Goal: Task Accomplishment & Management: Manage account settings

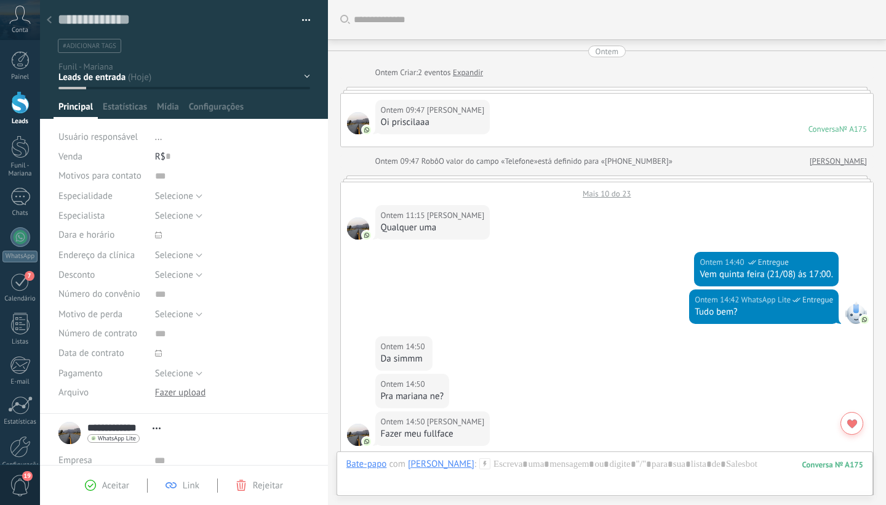
click at [50, 22] on use at bounding box center [49, 19] width 5 height 7
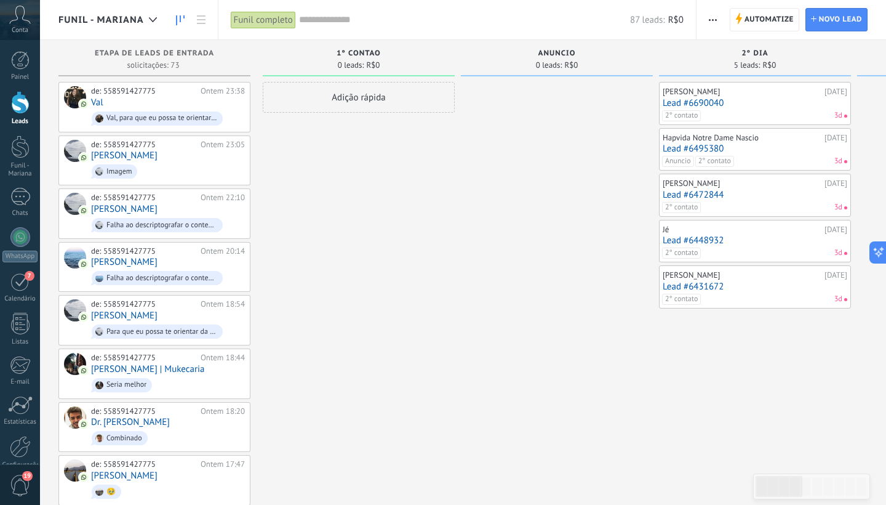
scroll to position [18, 0]
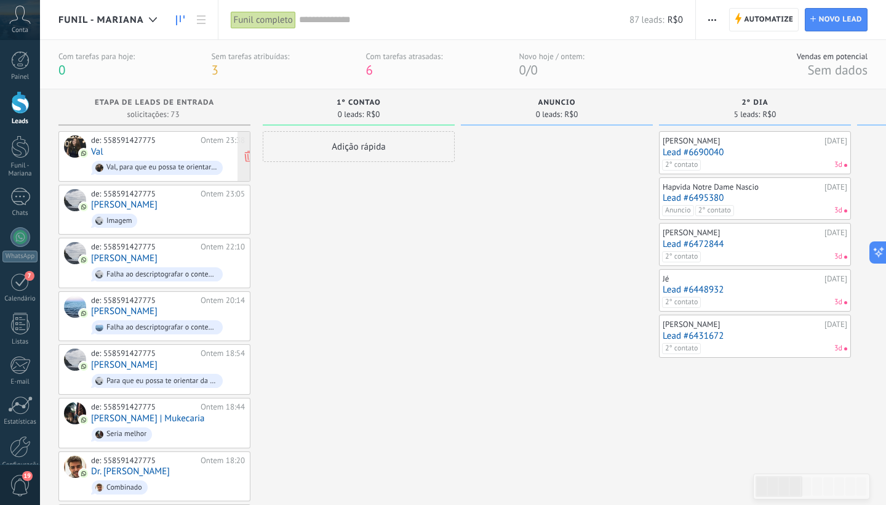
click at [150, 148] on div "de: 558591427775 Ontem 23:38 Val [PERSON_NAME], para que eu possa te orientar d…" at bounding box center [168, 156] width 154 height 42
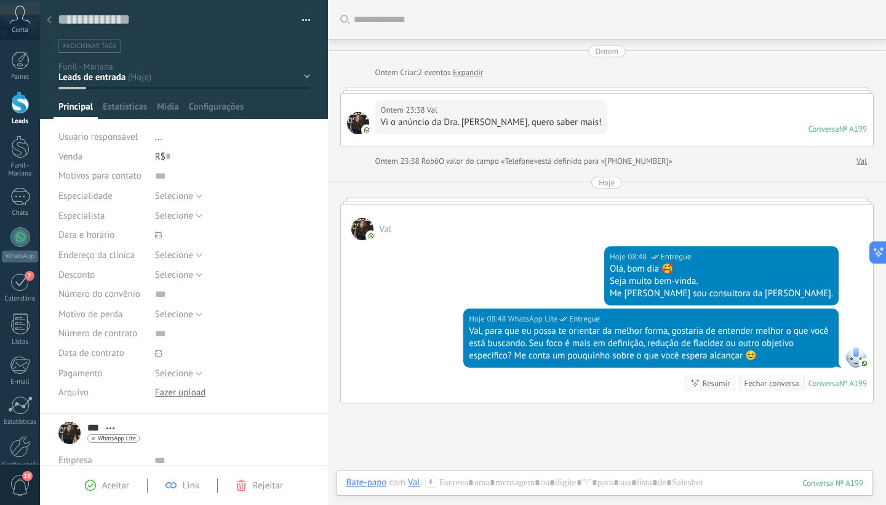
click at [111, 47] on span "#adicionar tags" at bounding box center [90, 46] width 54 height 9
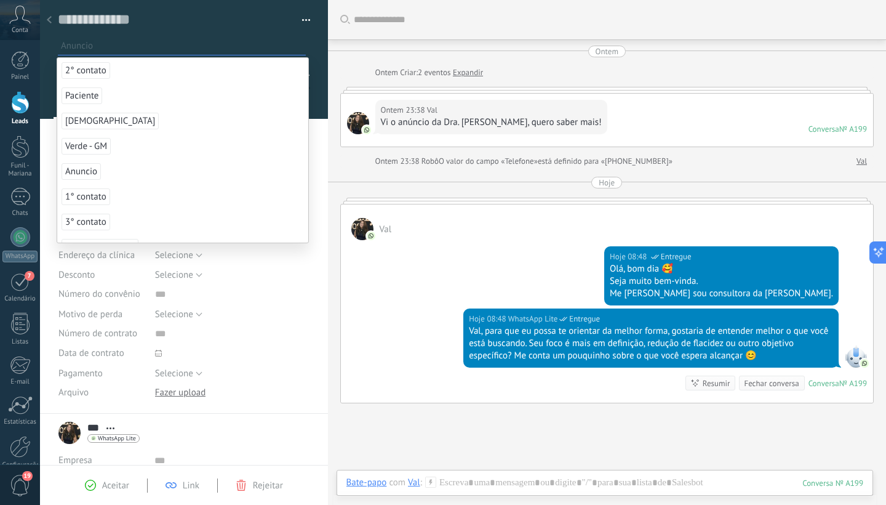
click at [90, 172] on span "Anuncio" at bounding box center [81, 171] width 39 height 17
click at [90, 172] on span "1° contato" at bounding box center [86, 171] width 49 height 17
click at [82, 69] on span "2° contato" at bounding box center [86, 70] width 49 height 17
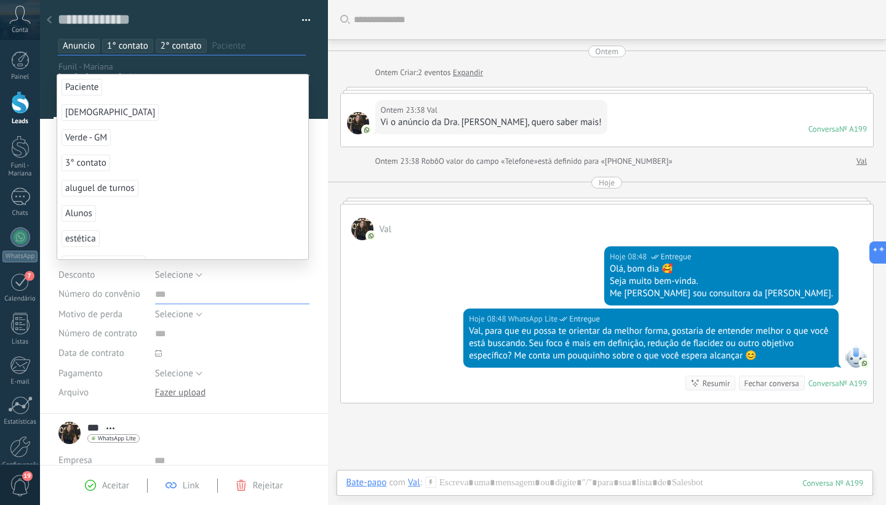
click at [291, 302] on input "text" at bounding box center [232, 294] width 155 height 20
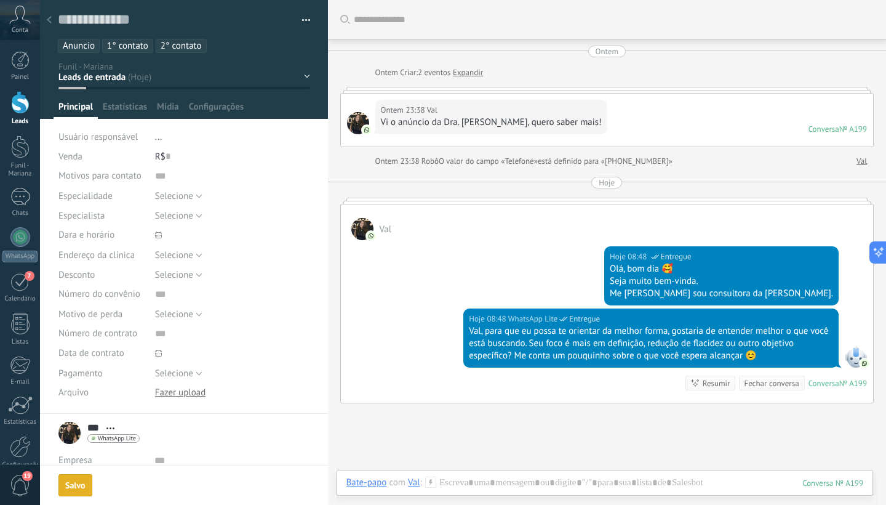
click at [96, 488] on div "Salvar e criar Imprimir Gerenciar tags" at bounding box center [184, 252] width 288 height 505
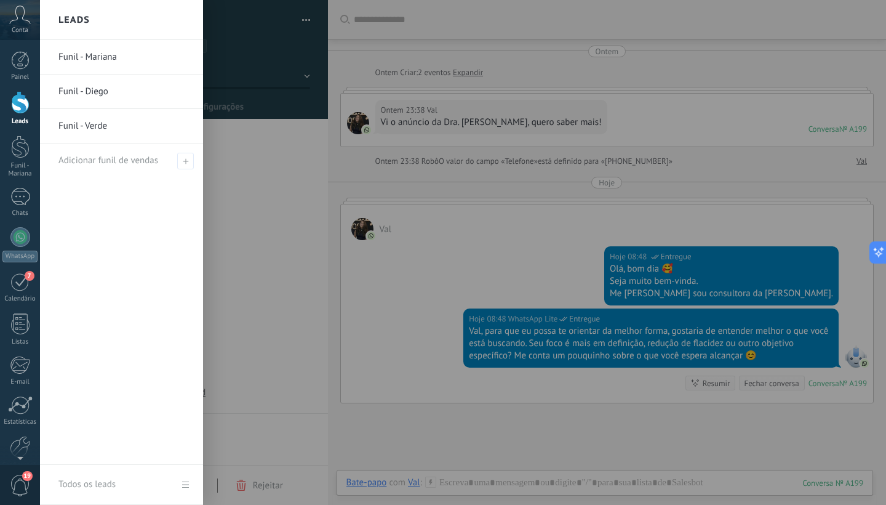
click at [19, 106] on div at bounding box center [20, 102] width 18 height 23
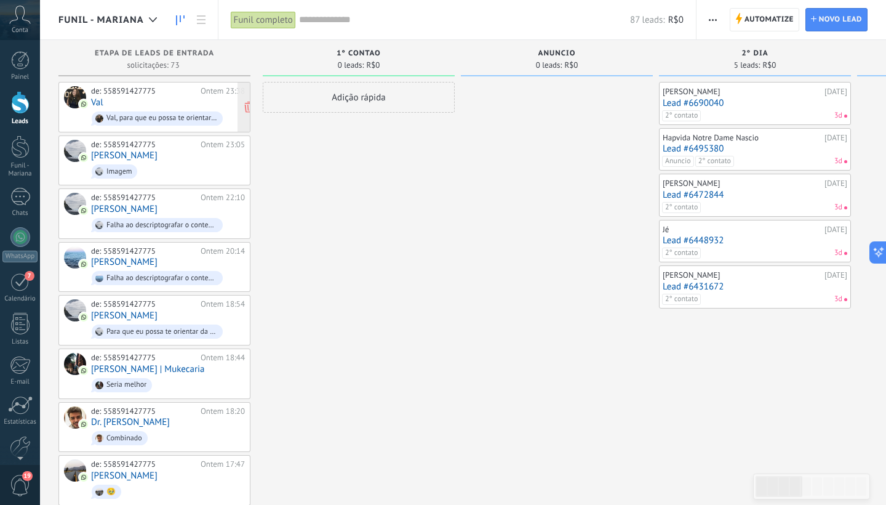
click at [168, 105] on div "de: 558591427775 Ontem 23:38 Val Val, para que eu possa te orientar da melhor f…" at bounding box center [168, 107] width 154 height 42
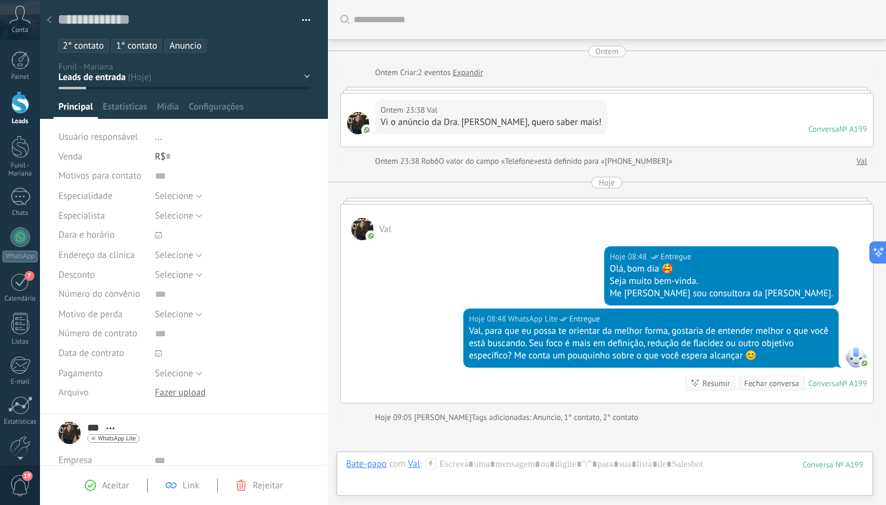
scroll to position [134, 0]
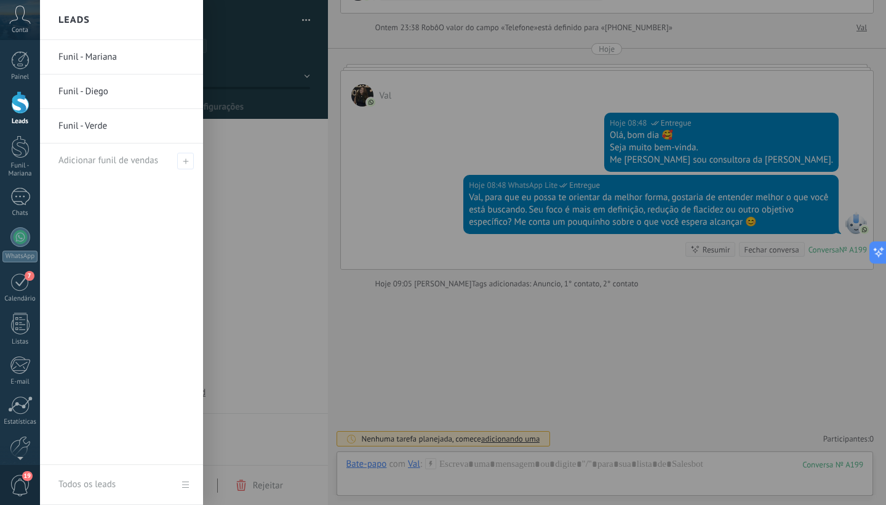
click at [20, 108] on div at bounding box center [20, 102] width 18 height 23
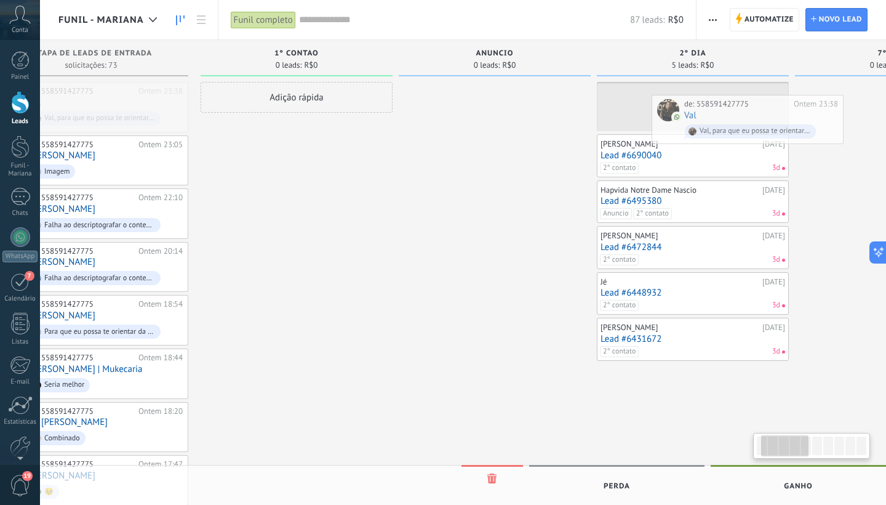
scroll to position [0, 114]
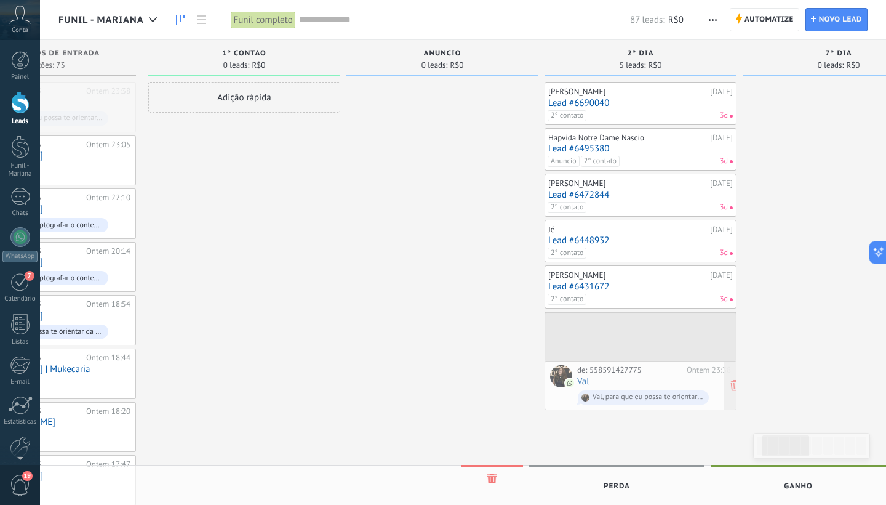
drag, startPoint x: 159, startPoint y: 110, endPoint x: 645, endPoint y: 388, distance: 560.4
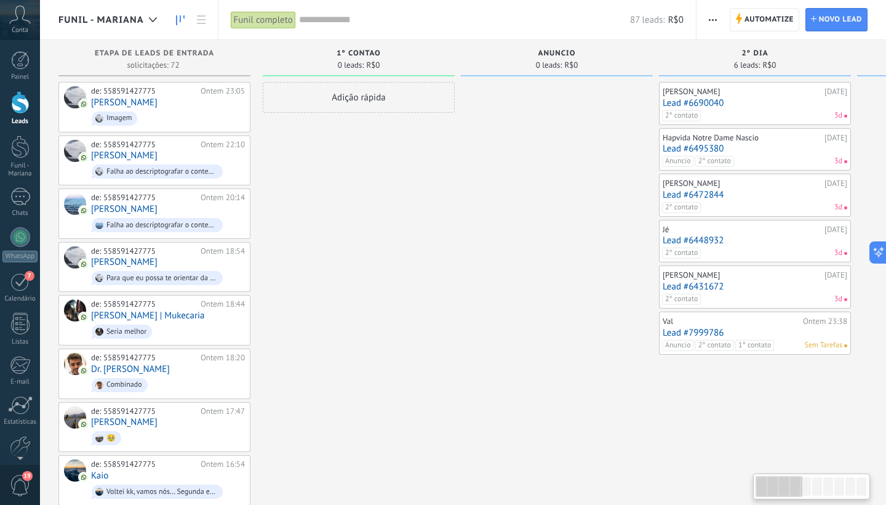
scroll to position [0, 0]
click at [137, 109] on span "Imagem" at bounding box center [168, 118] width 154 height 19
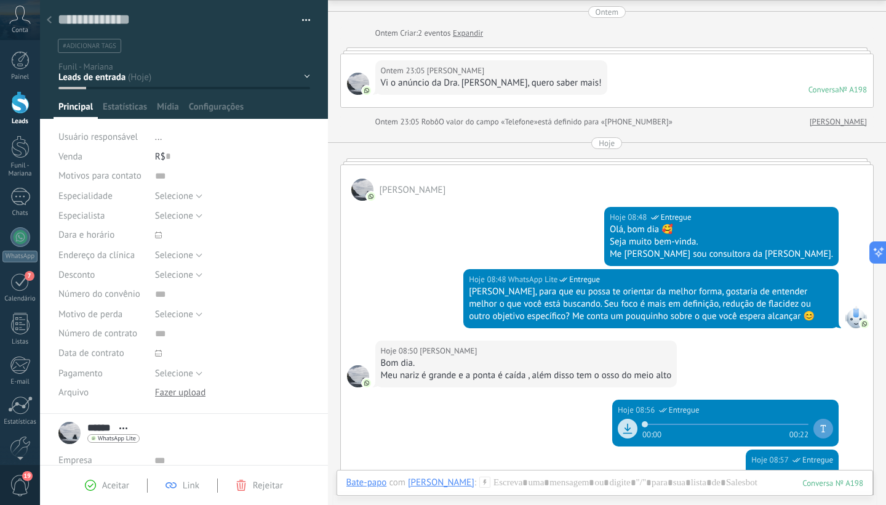
scroll to position [38, 0]
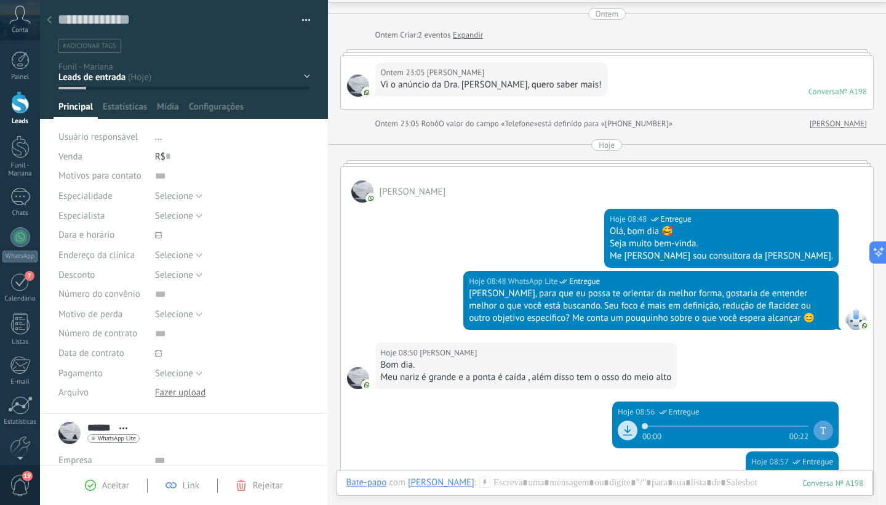
click at [104, 49] on span "#adicionar tags" at bounding box center [90, 46] width 54 height 9
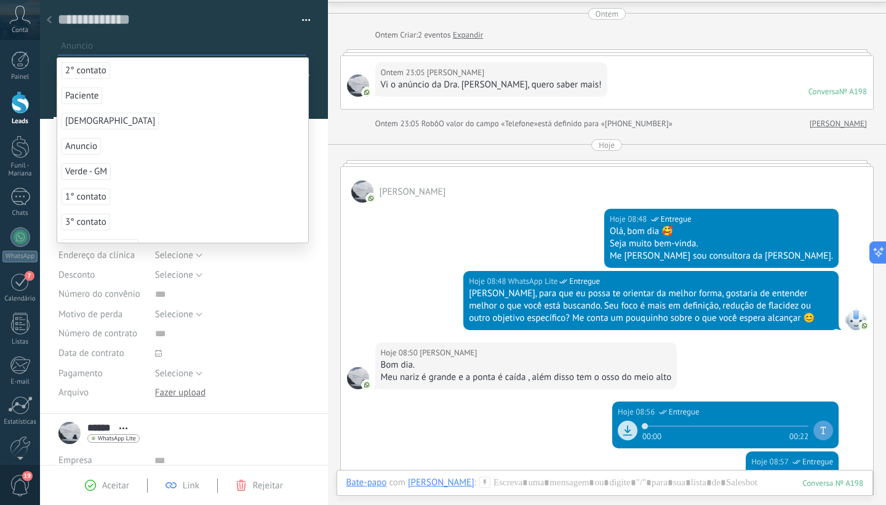
click at [92, 145] on span "Anuncio" at bounding box center [81, 146] width 39 height 17
click at [105, 489] on span "Aceitar" at bounding box center [115, 485] width 27 height 12
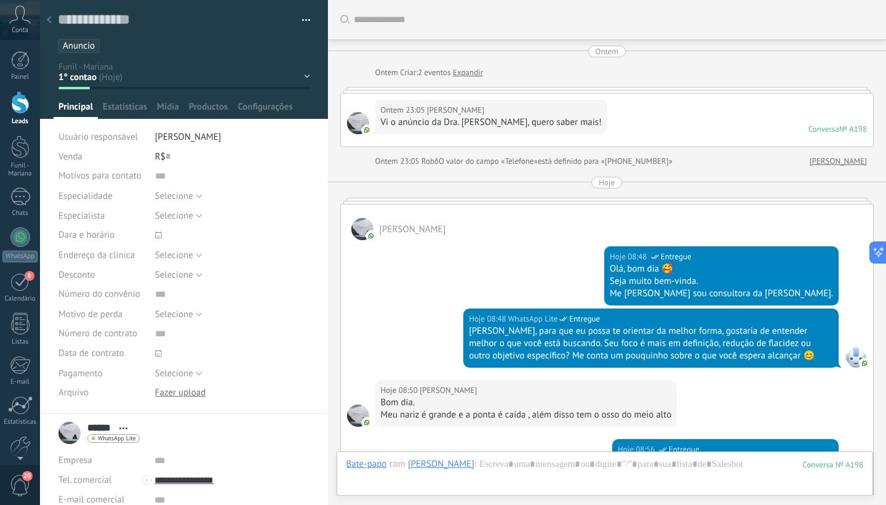
click at [20, 113] on div at bounding box center [20, 102] width 18 height 23
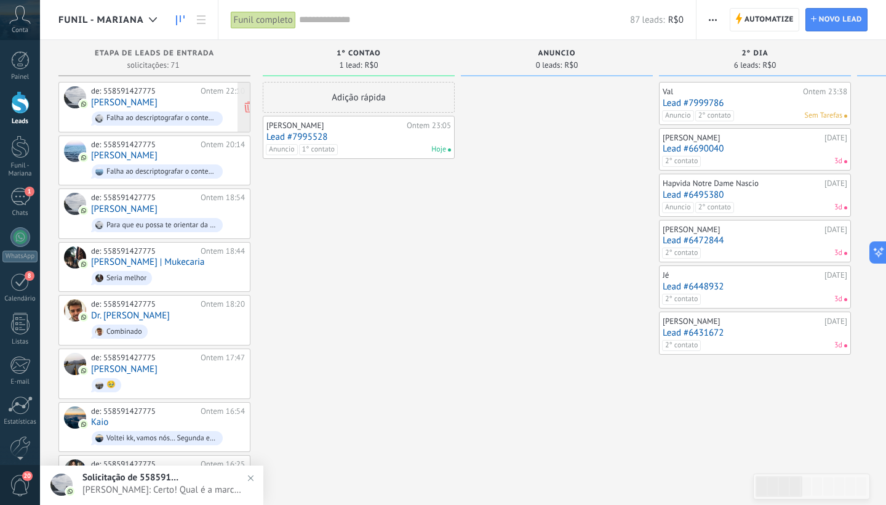
click at [178, 106] on div "de: 558591427775 Ontem 22:10 [PERSON_NAME] ao descriptografar o conteúdo da men…" at bounding box center [168, 107] width 154 height 42
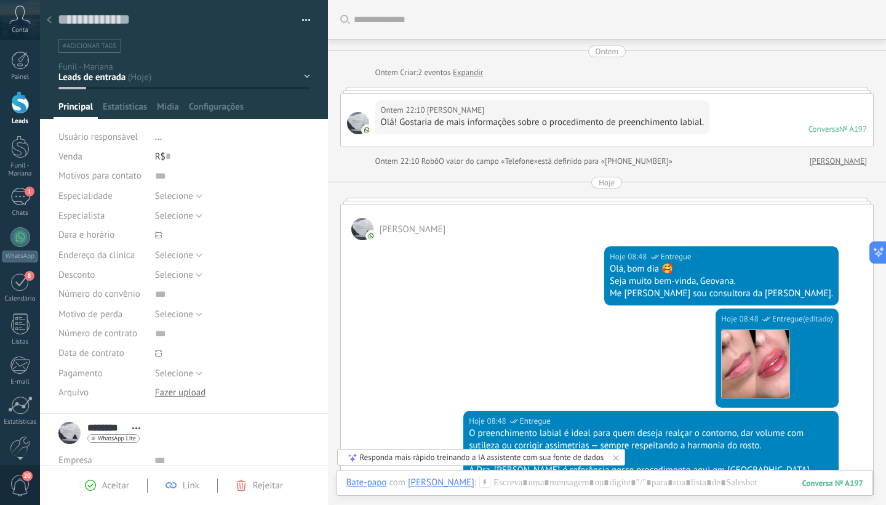
click at [103, 50] on li "#adicionar tags" at bounding box center [89, 46] width 63 height 14
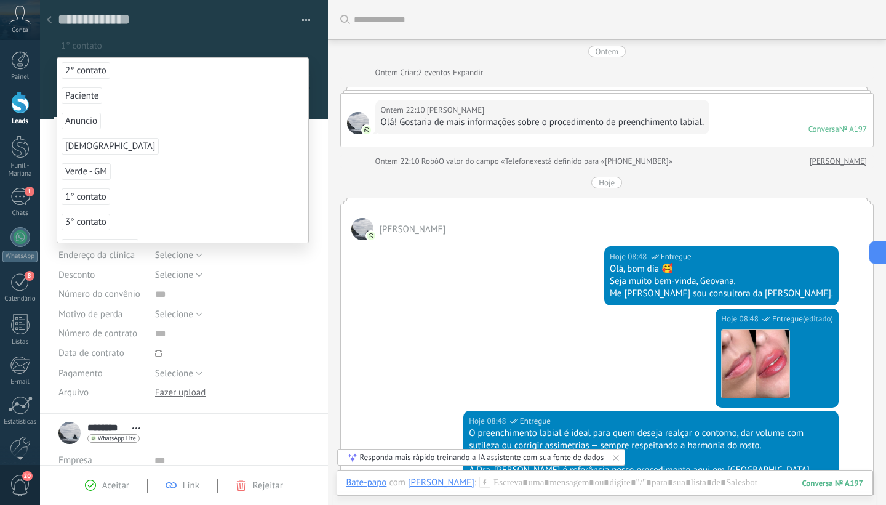
click at [97, 200] on span "1° contato" at bounding box center [86, 196] width 49 height 17
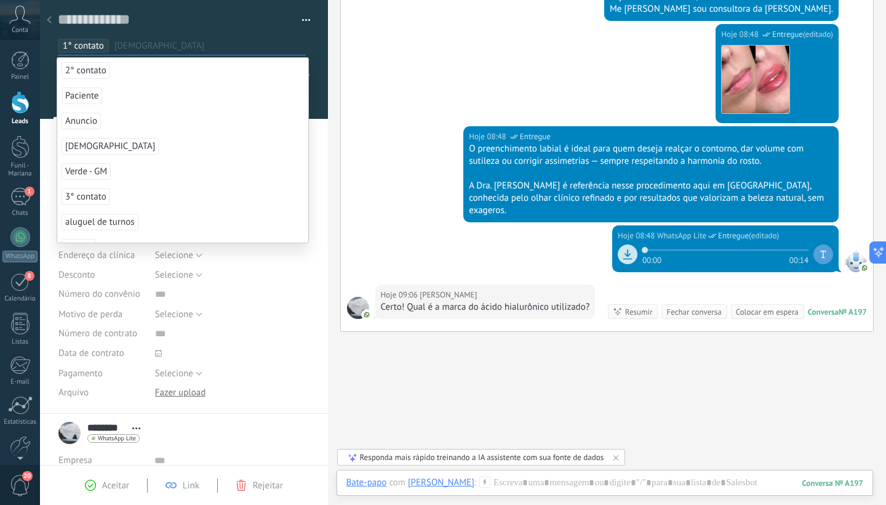
scroll to position [297, 0]
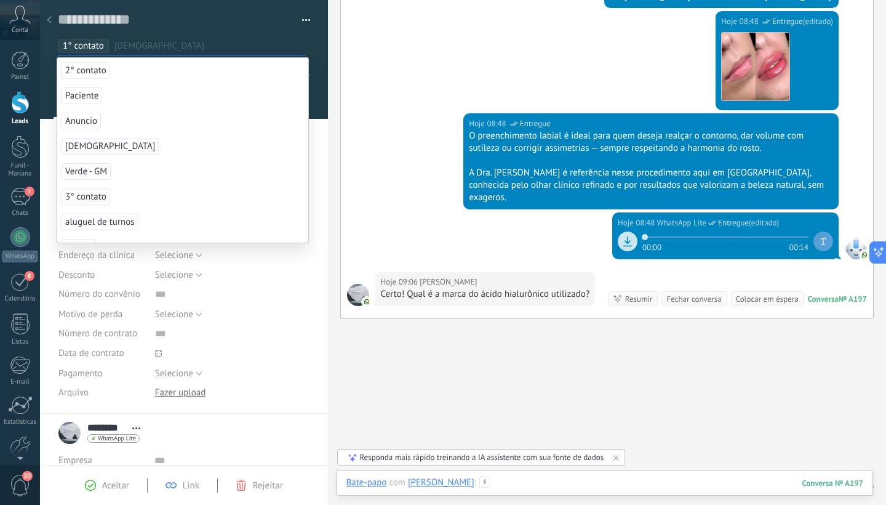
click at [485, 483] on div at bounding box center [604, 494] width 517 height 37
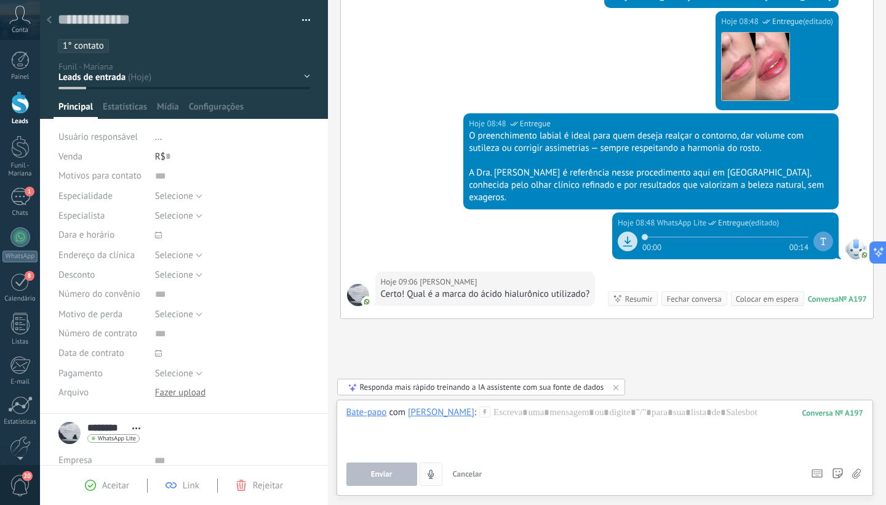
click at [431, 471] on icon "4" at bounding box center [431, 474] width 10 height 10
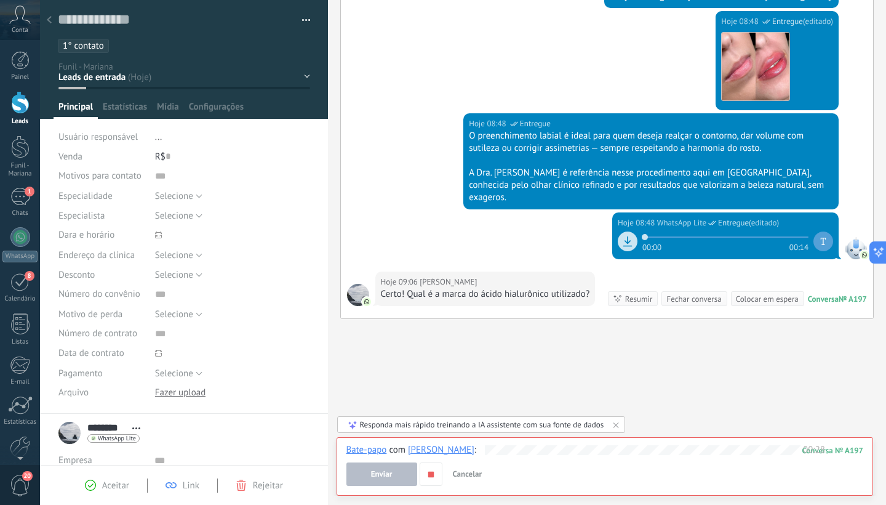
click at [399, 469] on button "Enviar" at bounding box center [381, 473] width 71 height 23
click at [433, 476] on use "button" at bounding box center [431, 474] width 6 height 6
click at [391, 477] on span "Enviar" at bounding box center [382, 473] width 22 height 9
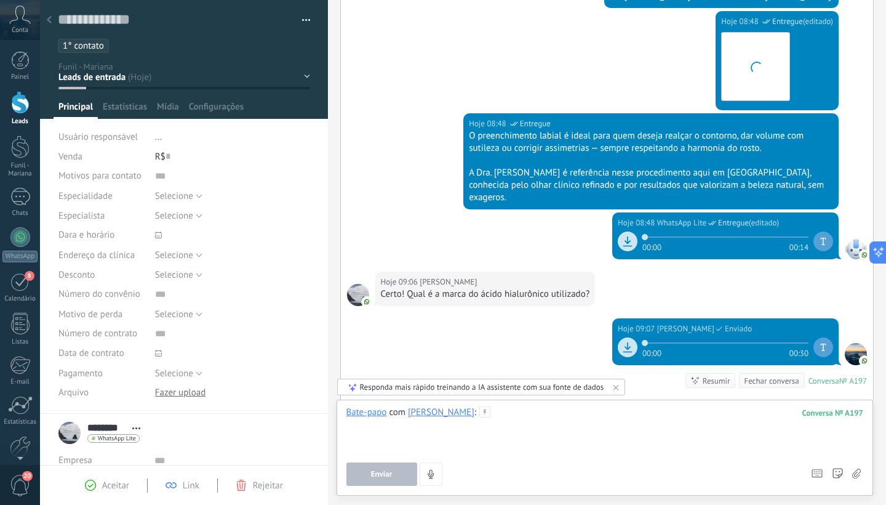
scroll to position [382, 0]
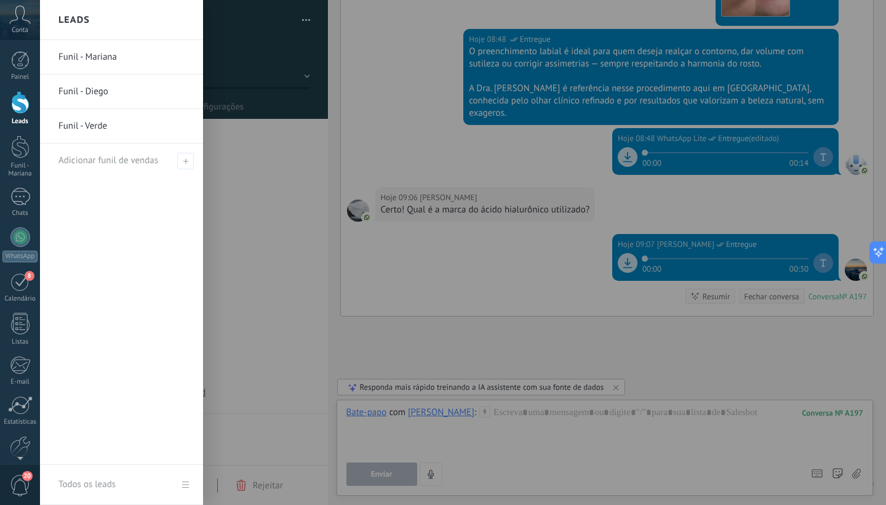
click at [16, 100] on div at bounding box center [20, 102] width 18 height 23
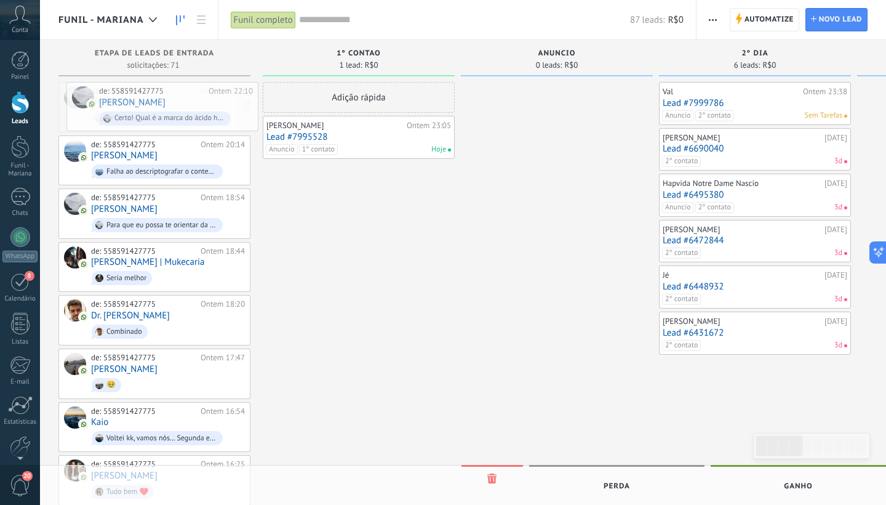
drag, startPoint x: 157, startPoint y: 106, endPoint x: 166, endPoint y: 107, distance: 9.3
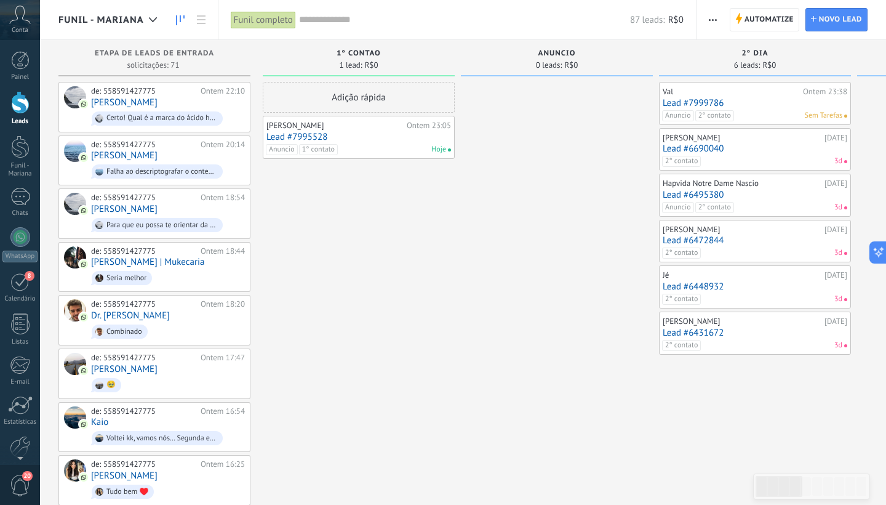
click at [166, 107] on div "de: 558591427775 Ontem 22:10 [PERSON_NAME]! Qual é a marca do ácido hialurônico…" at bounding box center [168, 107] width 154 height 42
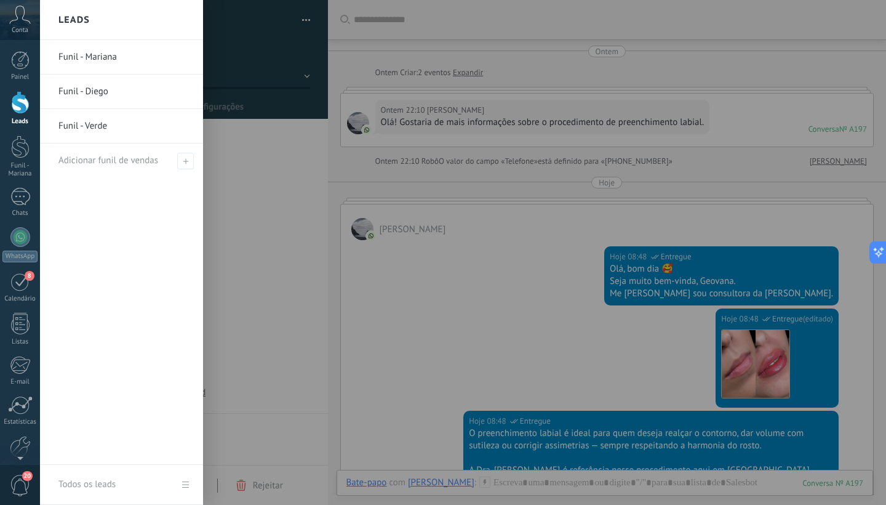
click at [18, 98] on div at bounding box center [20, 102] width 18 height 23
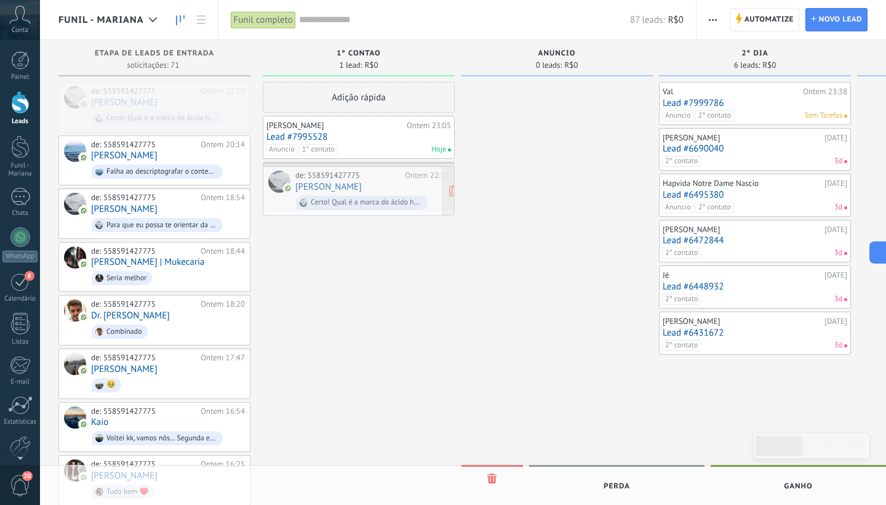
drag, startPoint x: 169, startPoint y: 107, endPoint x: 373, endPoint y: 191, distance: 221.0
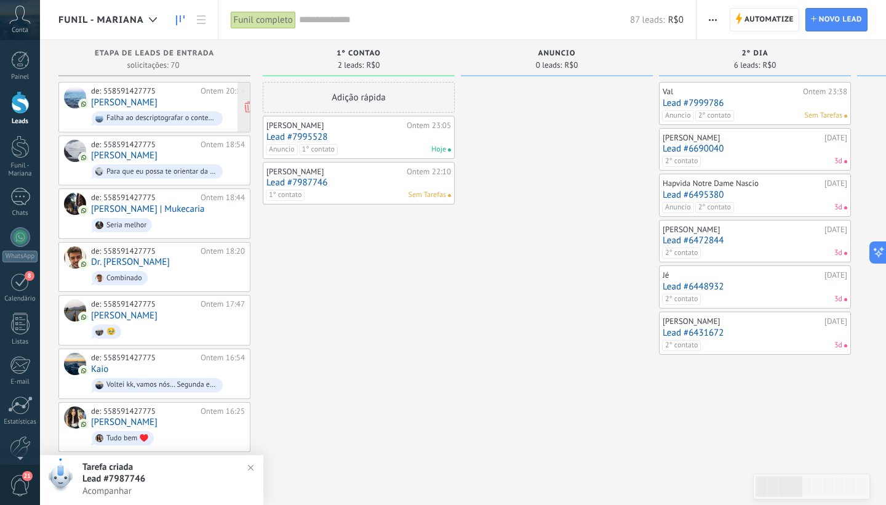
click at [144, 103] on link "[PERSON_NAME]" at bounding box center [124, 102] width 66 height 10
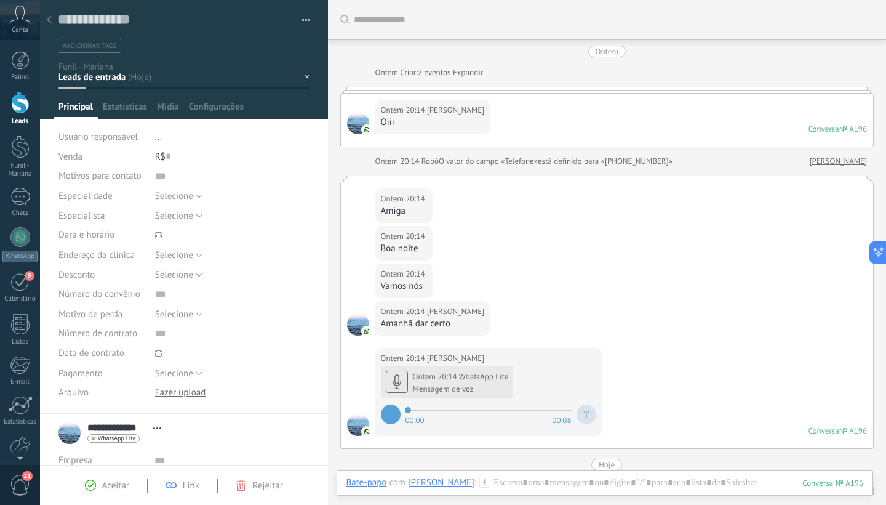
click at [98, 45] on span "#adicionar tags" at bounding box center [90, 46] width 54 height 9
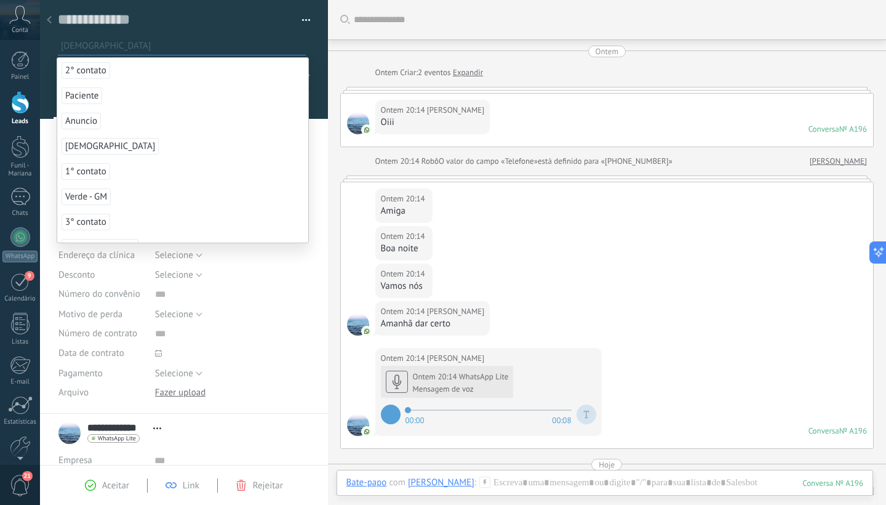
click at [92, 146] on span "[DEMOGRAPHIC_DATA]" at bounding box center [110, 146] width 97 height 17
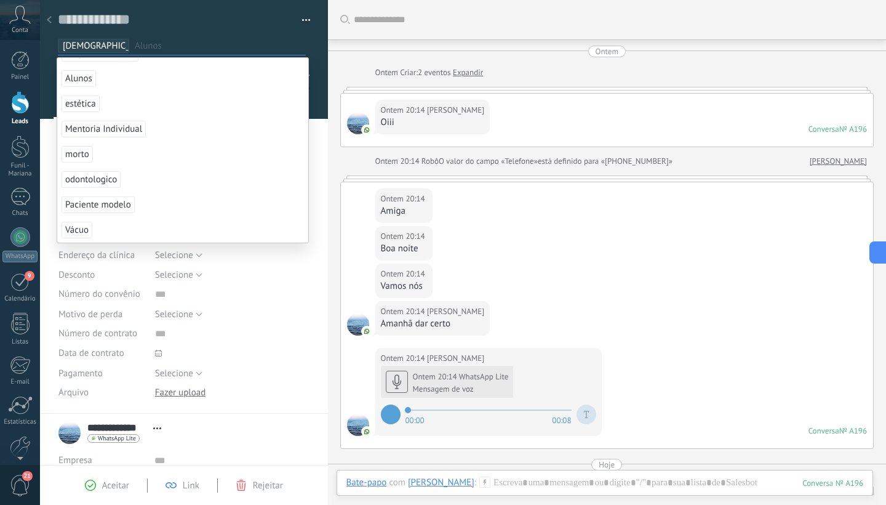
scroll to position [169, 0]
click at [84, 228] on span "Vácuo" at bounding box center [77, 230] width 31 height 17
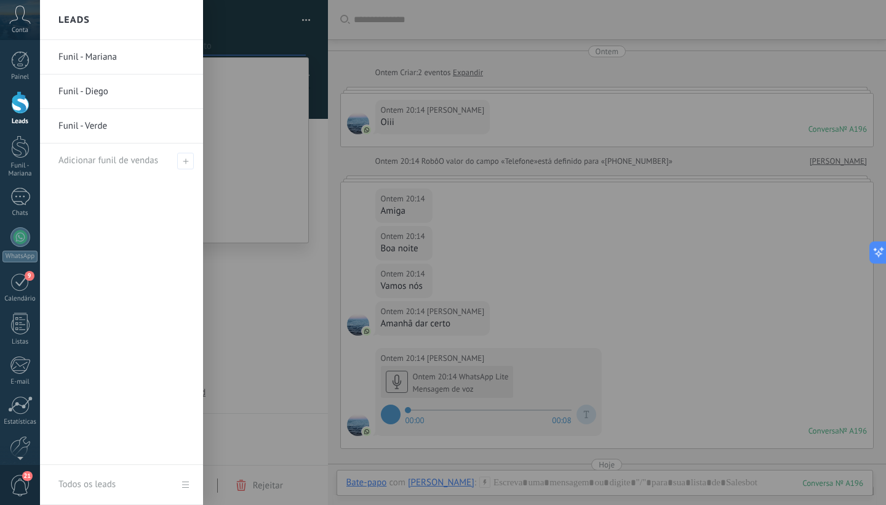
click at [19, 105] on div at bounding box center [20, 102] width 18 height 23
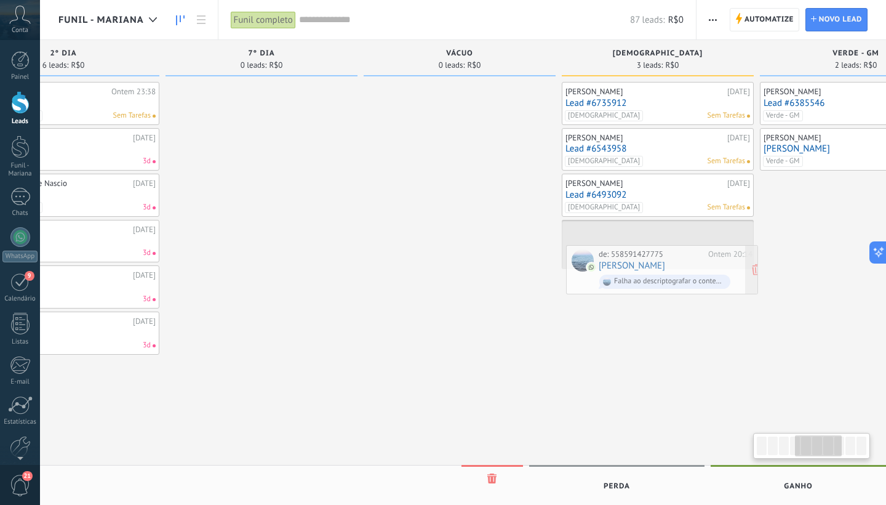
scroll to position [0, 713]
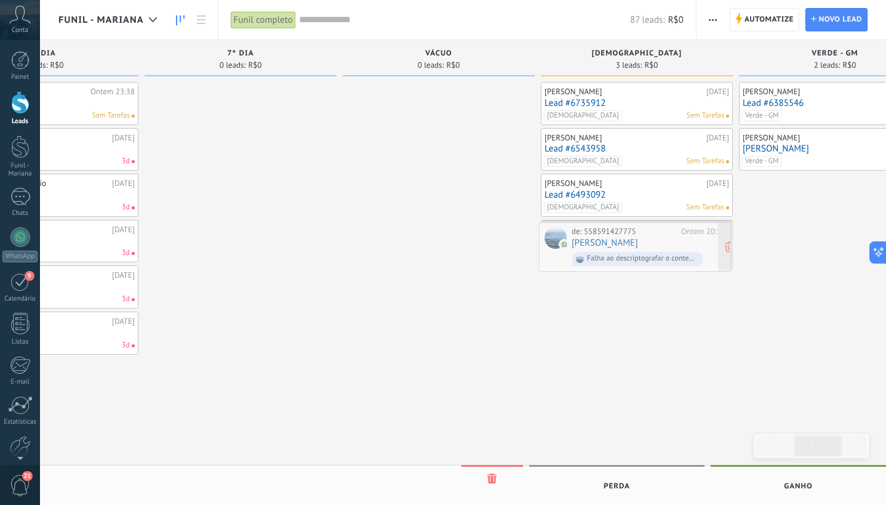
drag, startPoint x: 138, startPoint y: 104, endPoint x: 618, endPoint y: 244, distance: 500.6
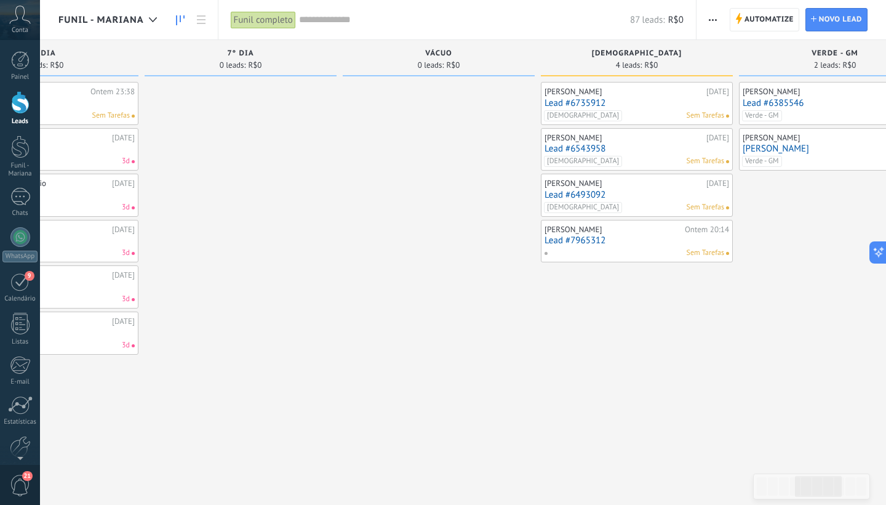
scroll to position [1, 0]
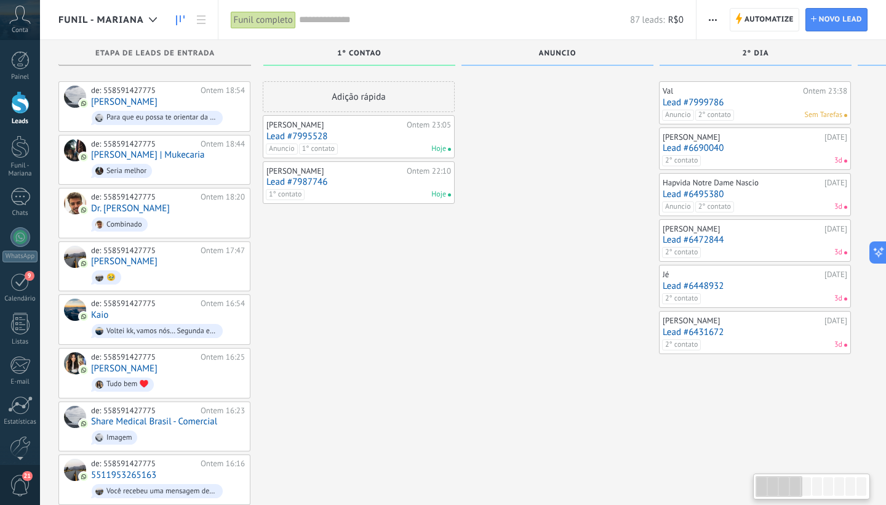
scroll to position [0, 0]
click at [176, 102] on div "de: 558591427775 Ontem 18:54 [PERSON_NAME] Para que eu possa te orientar da mel…" at bounding box center [168, 107] width 154 height 42
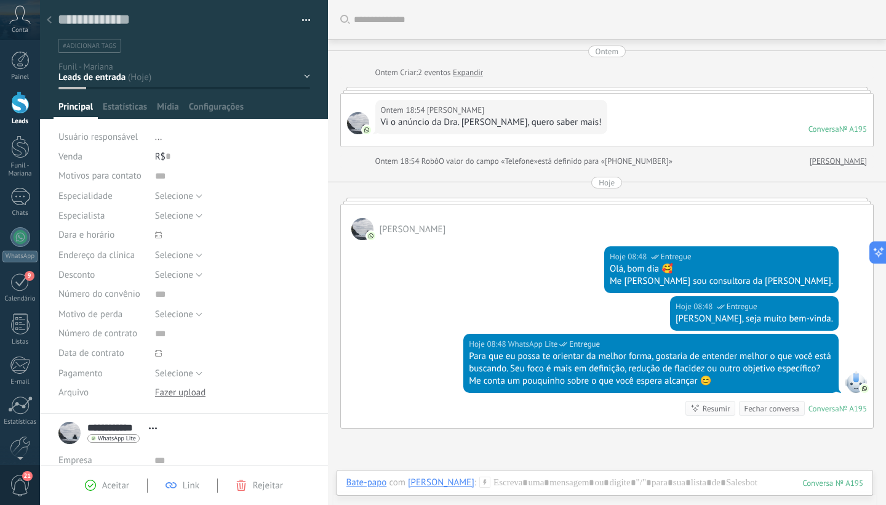
click at [113, 50] on li "#adicionar tags" at bounding box center [89, 46] width 63 height 14
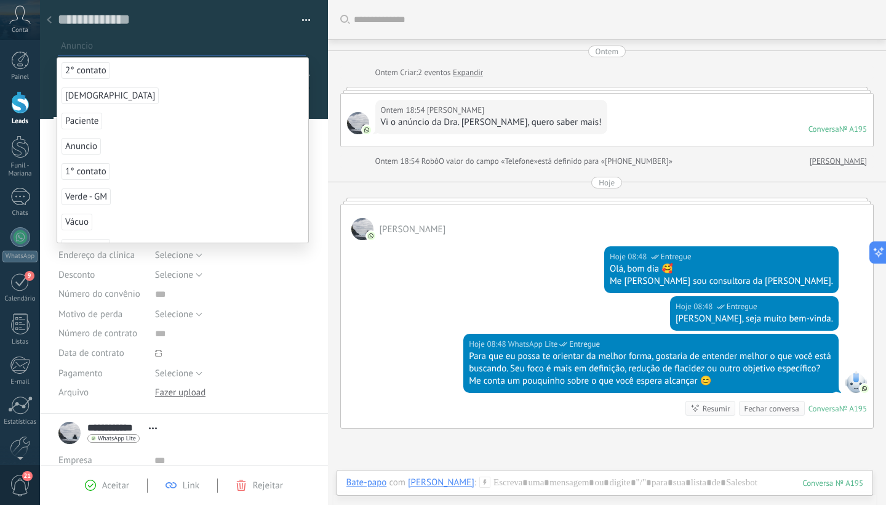
click at [83, 143] on span "Anuncio" at bounding box center [81, 146] width 39 height 17
click at [83, 143] on span "1° contato" at bounding box center [86, 146] width 49 height 17
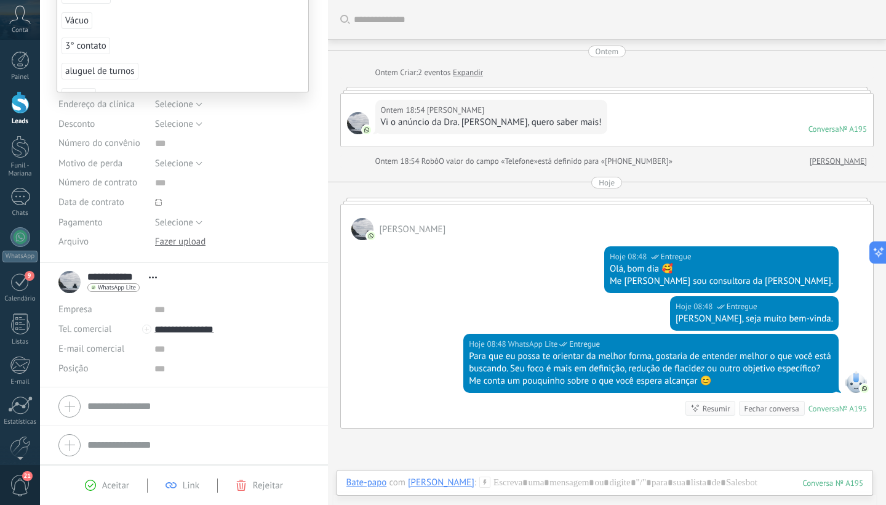
scroll to position [153, 0]
click at [103, 484] on span "Aceitar" at bounding box center [115, 485] width 27 height 12
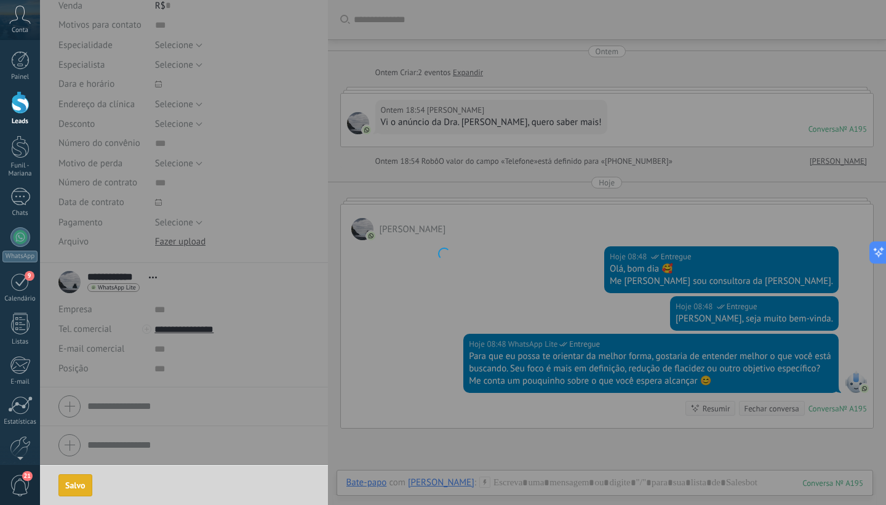
scroll to position [0, 0]
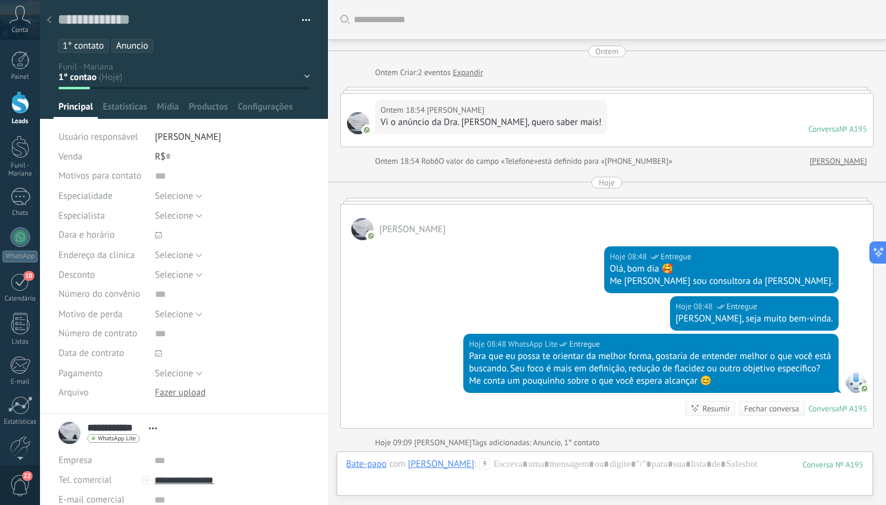
scroll to position [18, 0]
click at [21, 110] on div at bounding box center [20, 102] width 18 height 23
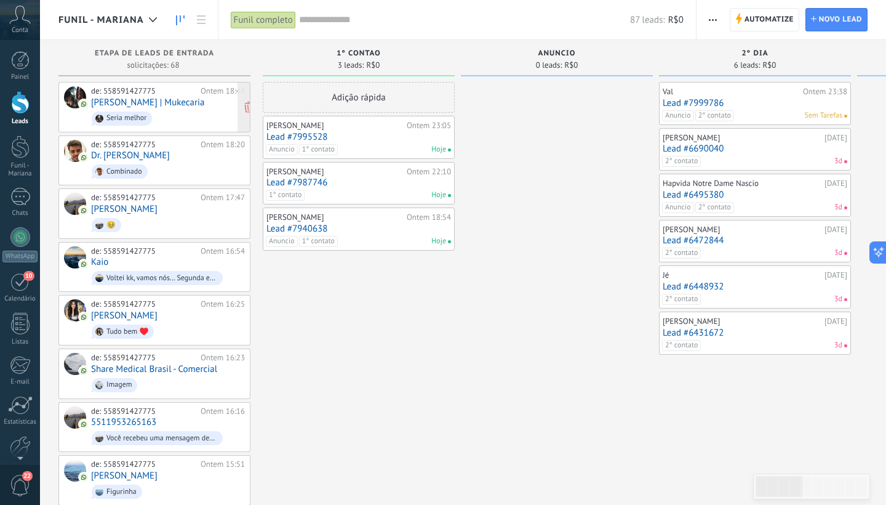
click at [155, 106] on link "[PERSON_NAME] | Mukecaria" at bounding box center [147, 102] width 113 height 10
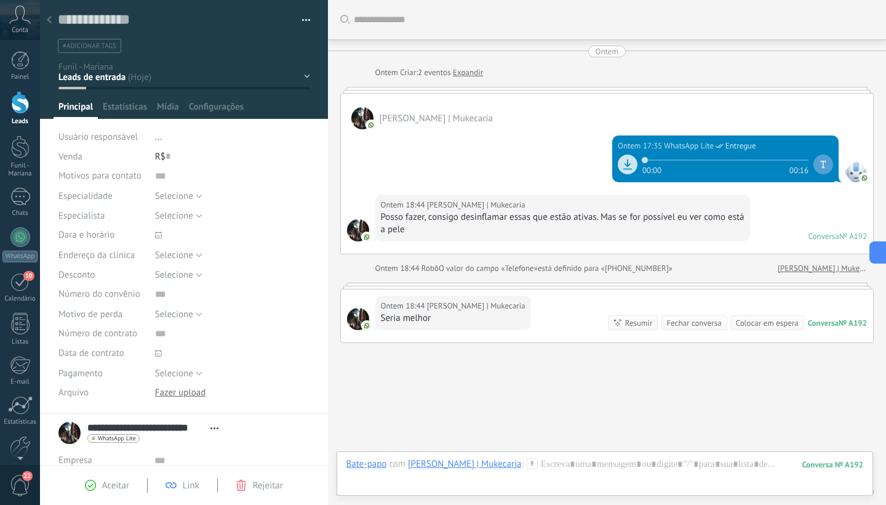
scroll to position [53, 0]
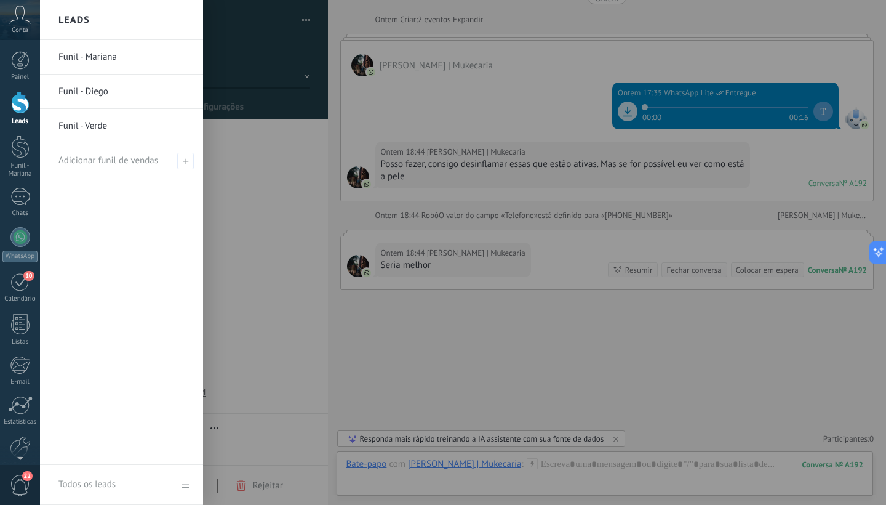
click at [20, 105] on div at bounding box center [20, 102] width 18 height 23
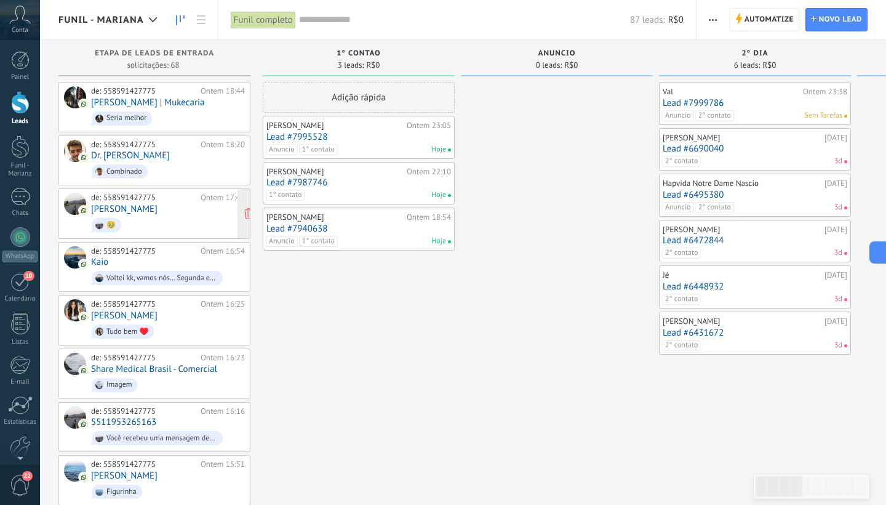
click at [146, 216] on span "🥹" at bounding box center [168, 224] width 154 height 19
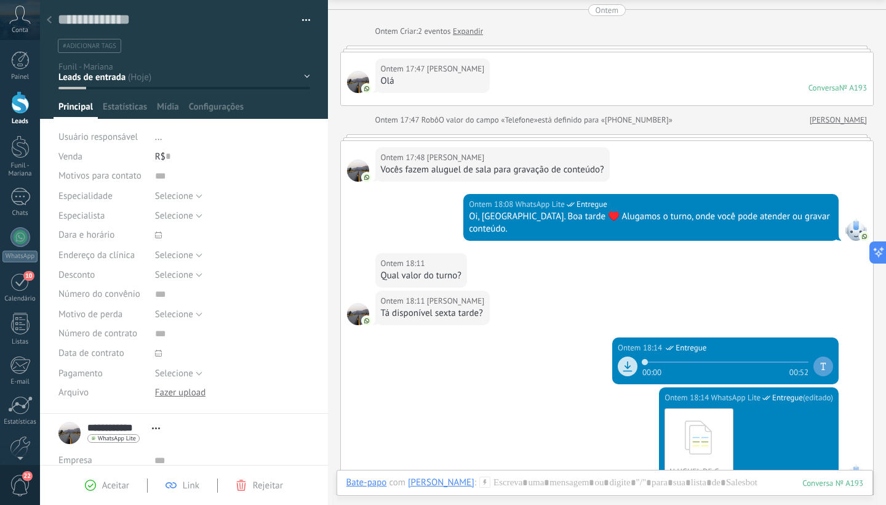
scroll to position [29, 0]
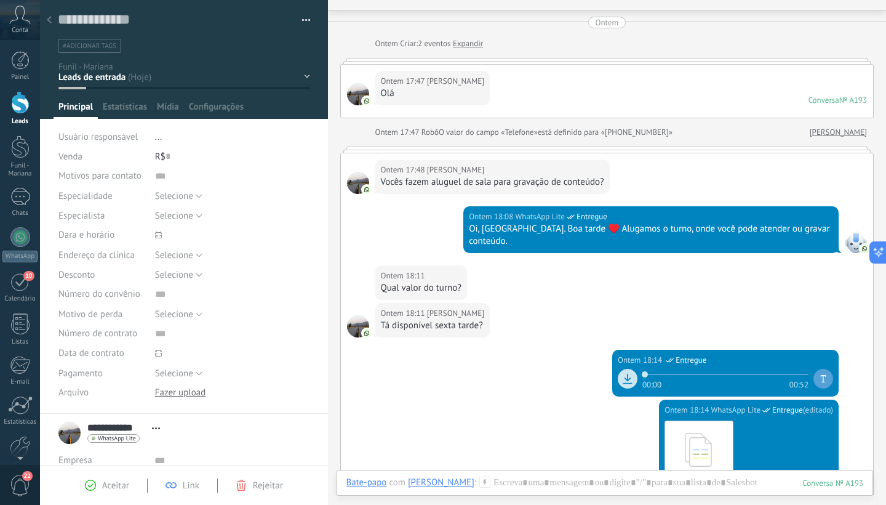
click at [86, 46] on span "#adicionar tags" at bounding box center [90, 46] width 54 height 9
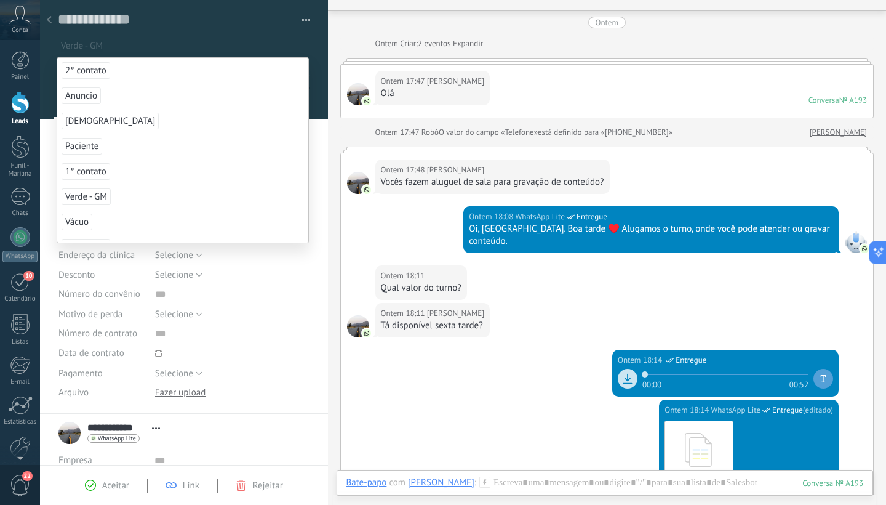
click at [100, 198] on span "Verde - GM" at bounding box center [86, 196] width 49 height 17
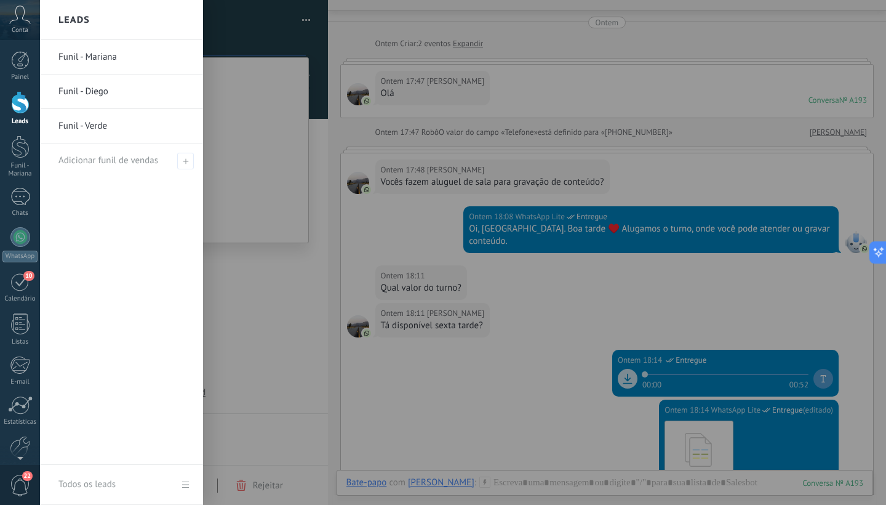
click at [19, 109] on div at bounding box center [20, 102] width 18 height 23
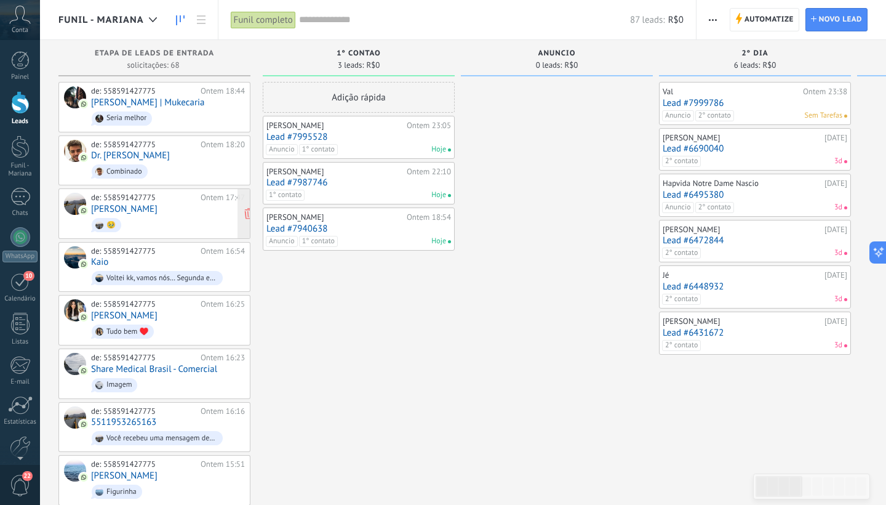
click at [137, 215] on span "🥹" at bounding box center [168, 224] width 154 height 19
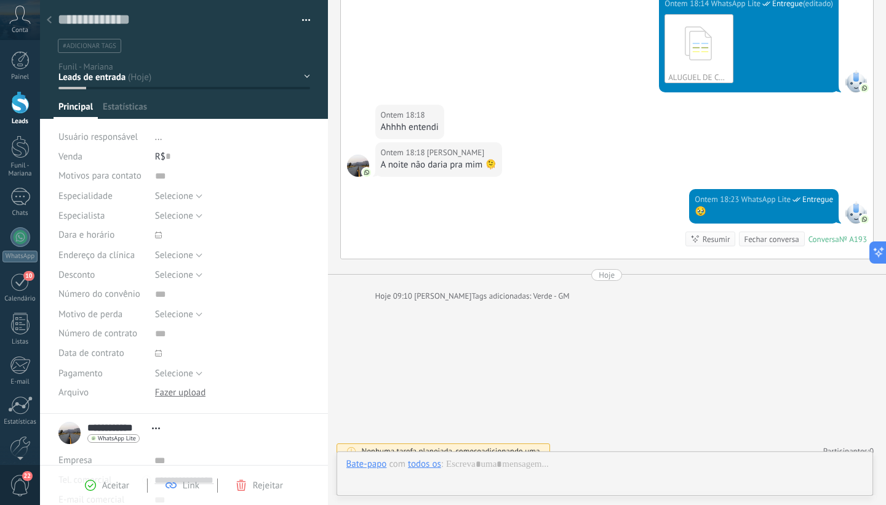
scroll to position [18, 0]
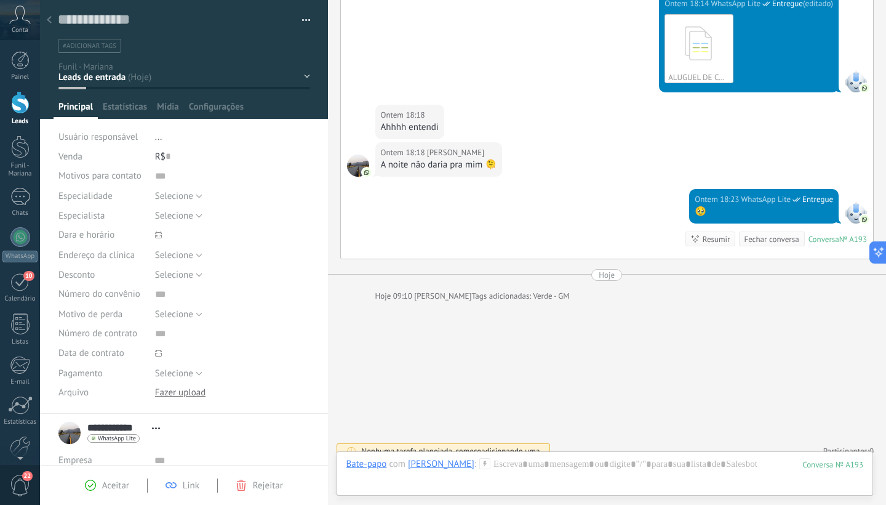
click at [90, 48] on span "#adicionar tags" at bounding box center [90, 46] width 54 height 9
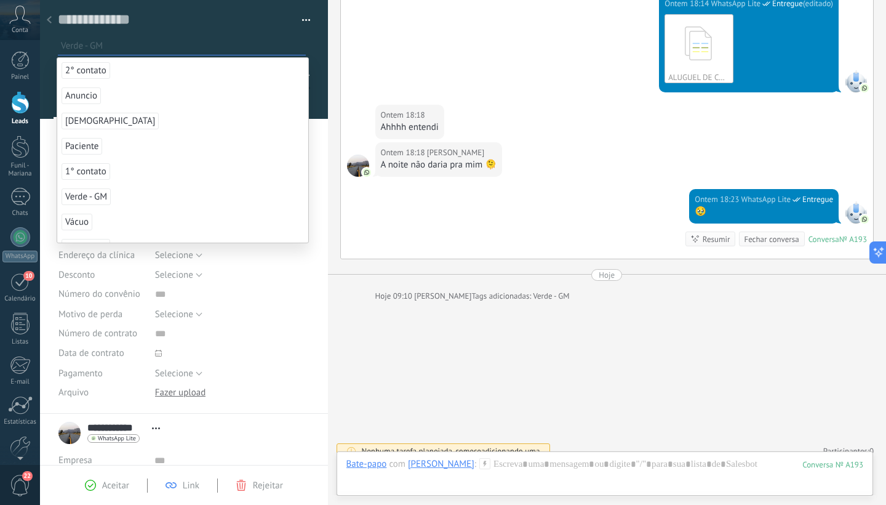
click at [87, 198] on span "Verde - GM" at bounding box center [86, 196] width 49 height 17
click at [116, 485] on span "Aceitar" at bounding box center [115, 485] width 27 height 12
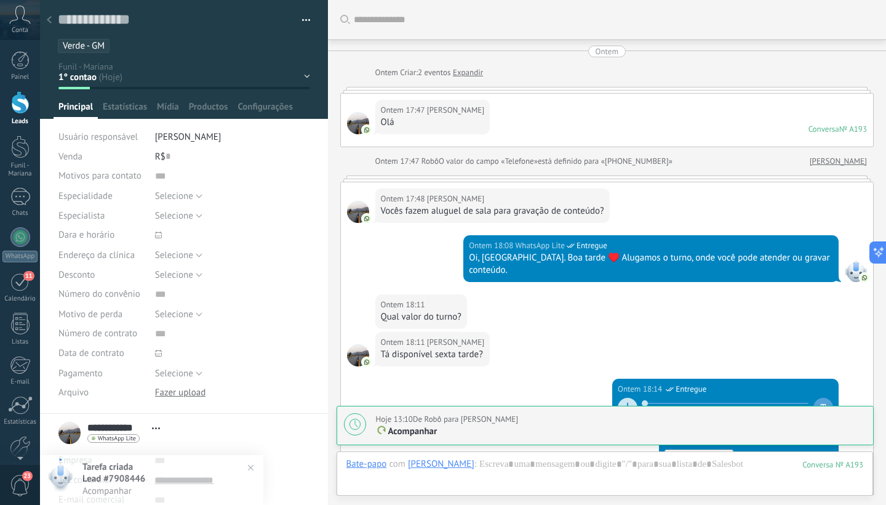
scroll to position [511, 0]
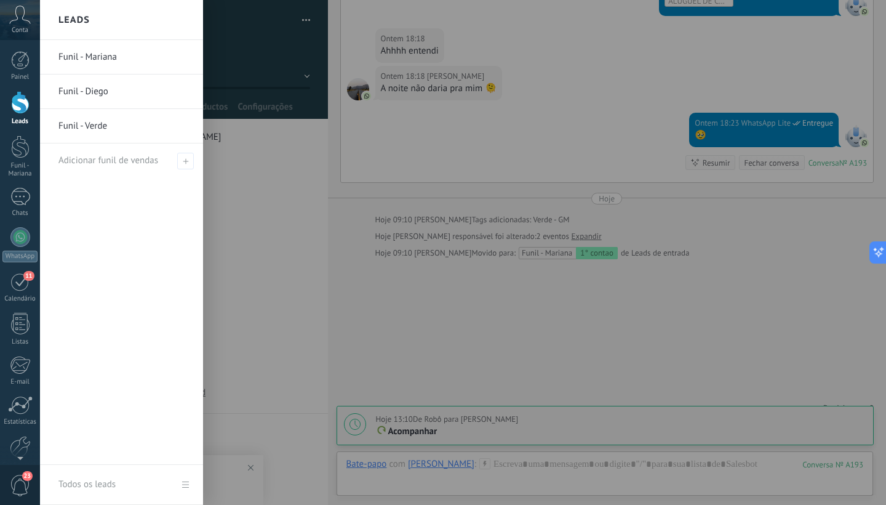
click at [17, 106] on div at bounding box center [20, 102] width 18 height 23
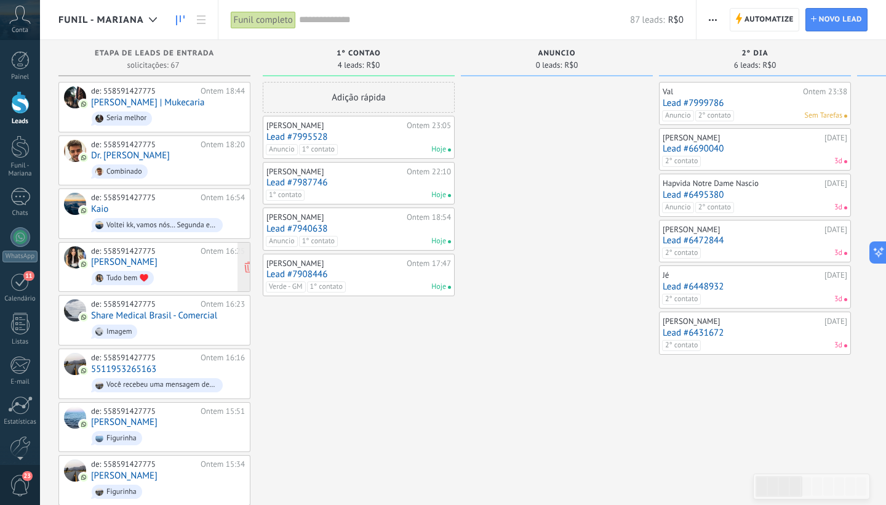
click at [122, 258] on link "[PERSON_NAME]" at bounding box center [124, 262] width 66 height 10
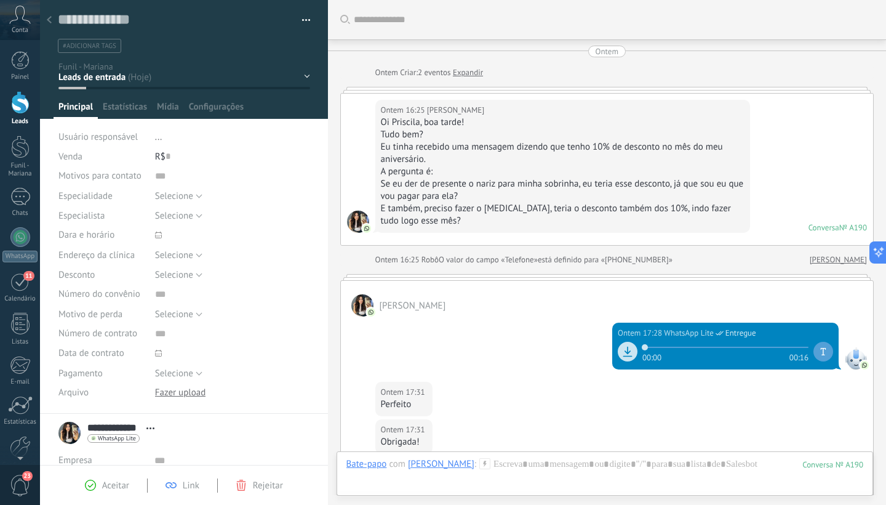
scroll to position [308, 0]
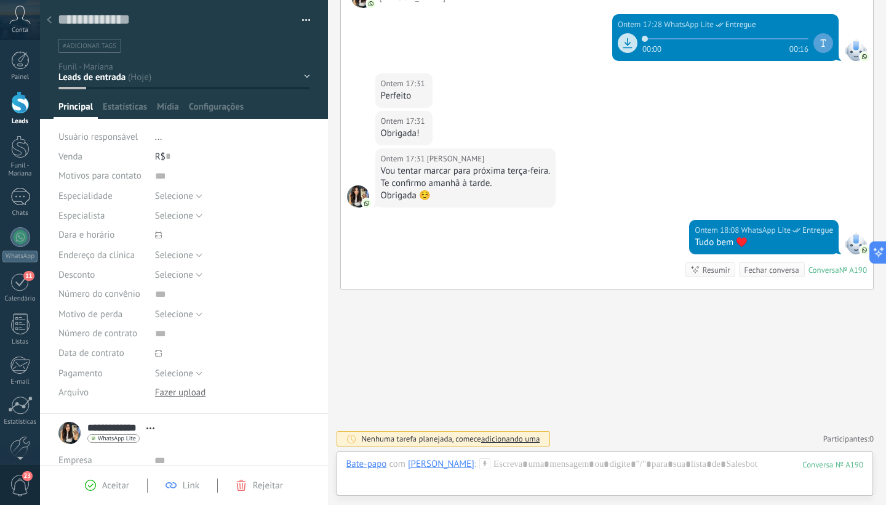
click at [105, 45] on span "#adicionar tags" at bounding box center [90, 46] width 54 height 9
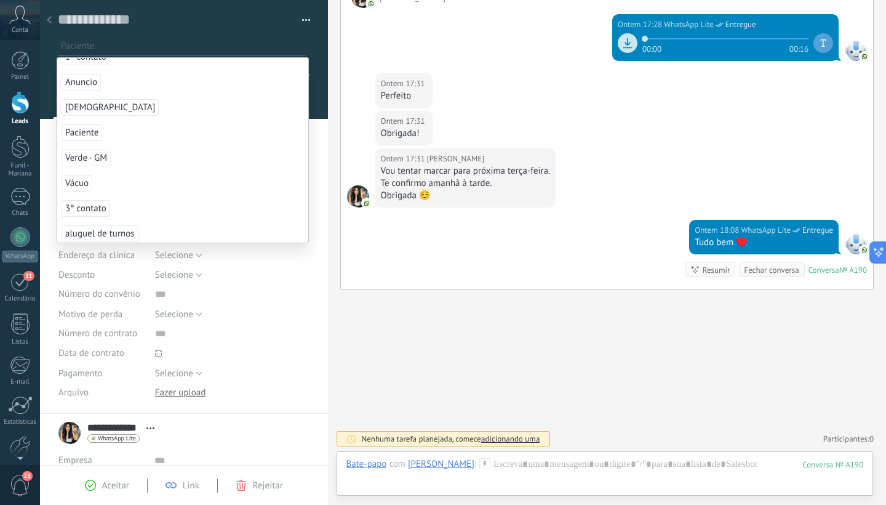
scroll to position [36, 0]
click at [84, 137] on span "Paciente" at bounding box center [82, 135] width 41 height 17
click at [108, 486] on span "Aceitar" at bounding box center [115, 485] width 27 height 12
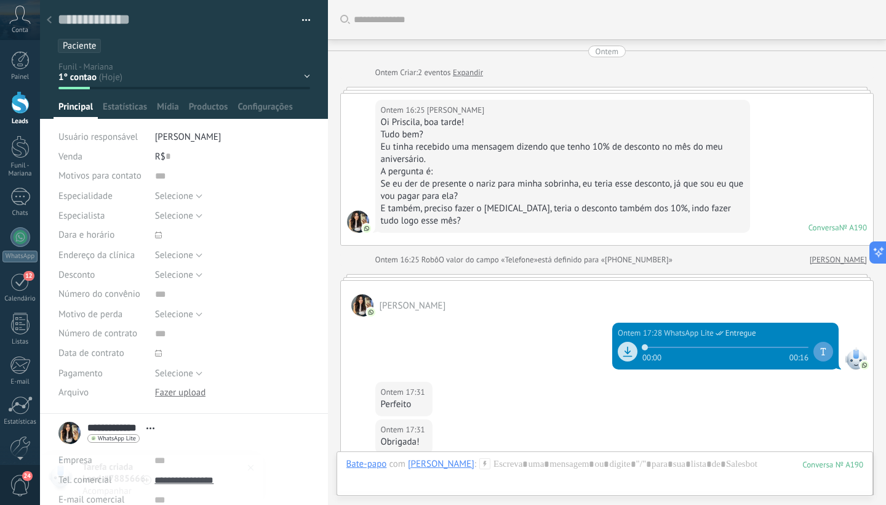
scroll to position [385, 0]
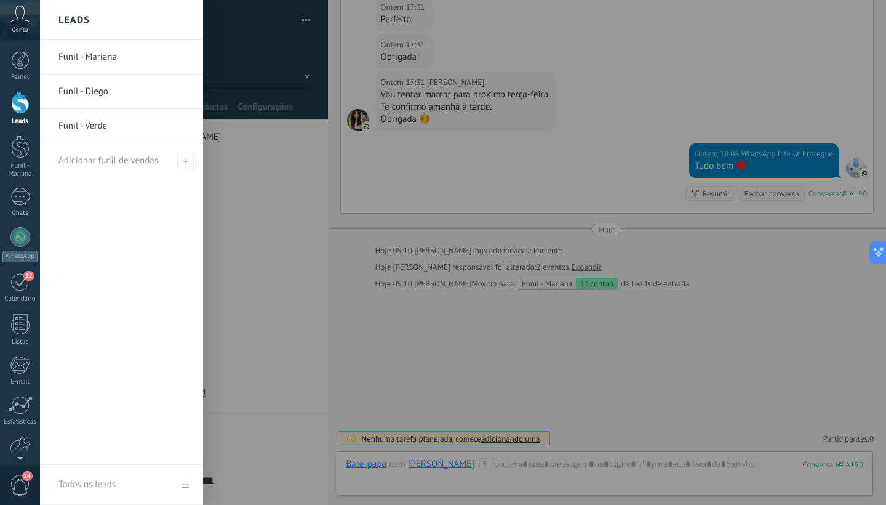
click at [20, 103] on div at bounding box center [20, 102] width 18 height 23
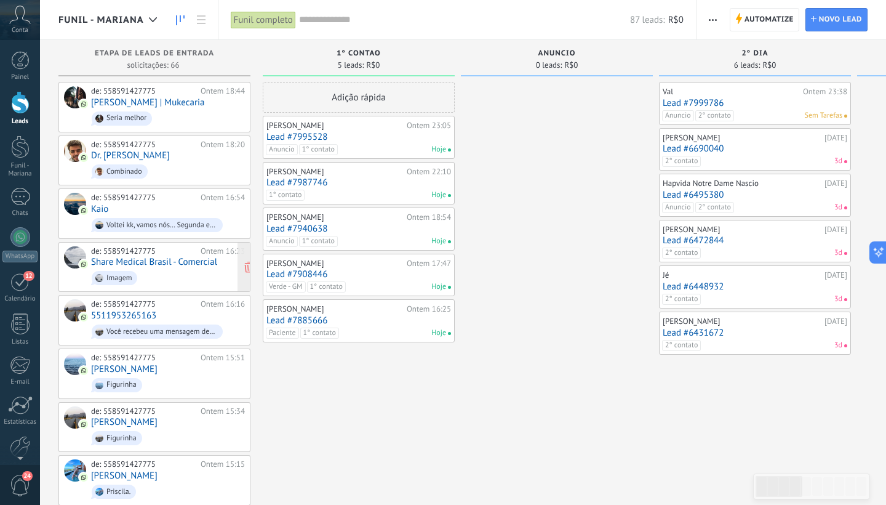
click at [149, 263] on link "Share Medical Brasil - Comercial" at bounding box center [154, 262] width 126 height 10
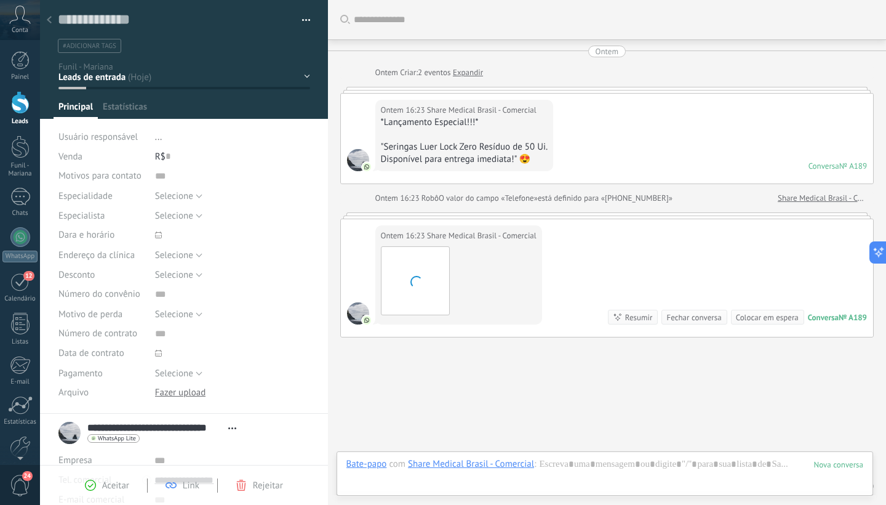
scroll to position [47, 0]
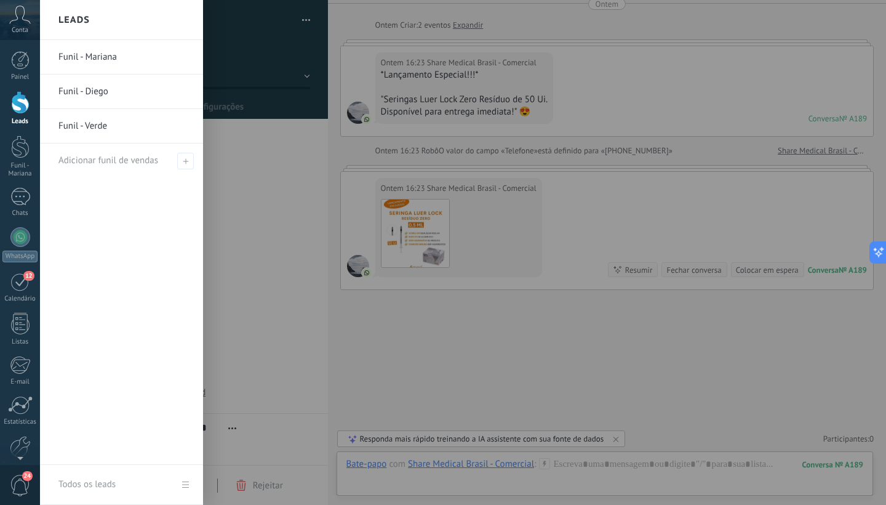
click at [17, 105] on div at bounding box center [20, 102] width 18 height 23
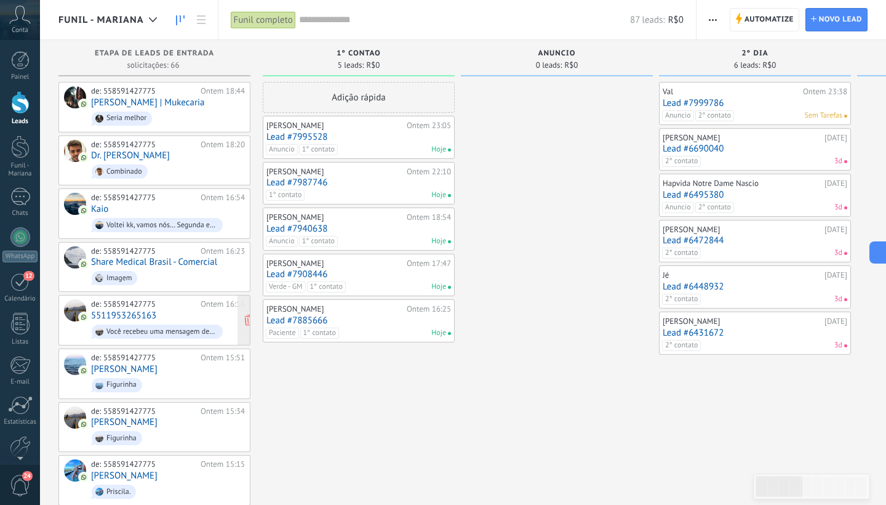
click at [175, 314] on div "de: 558591427775 Ontem 16:16 5511953265163 Você recebeu uma mensagem de mídia (…" at bounding box center [168, 320] width 154 height 42
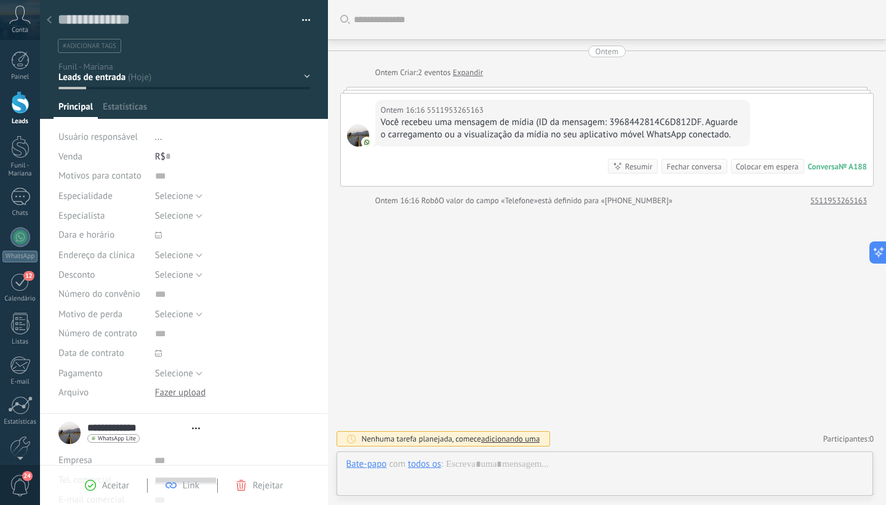
scroll to position [18, 0]
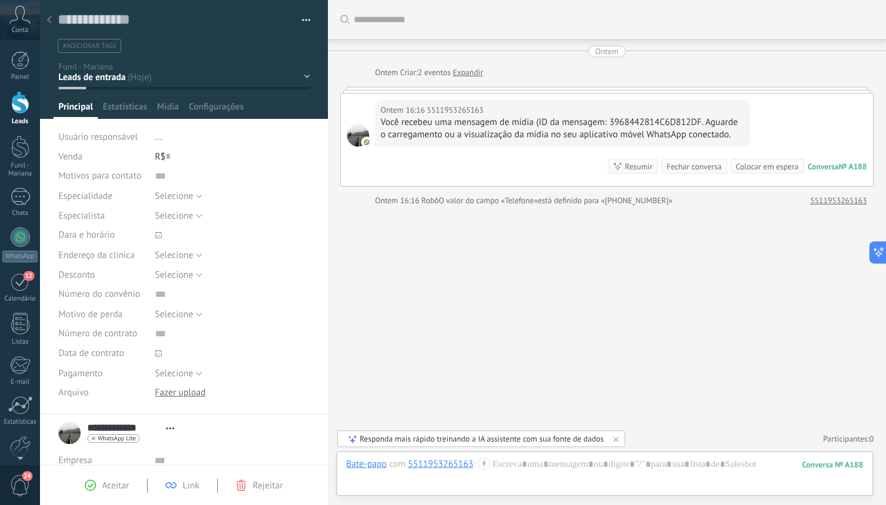
click at [469, 73] on link "Expandir" at bounding box center [468, 72] width 30 height 12
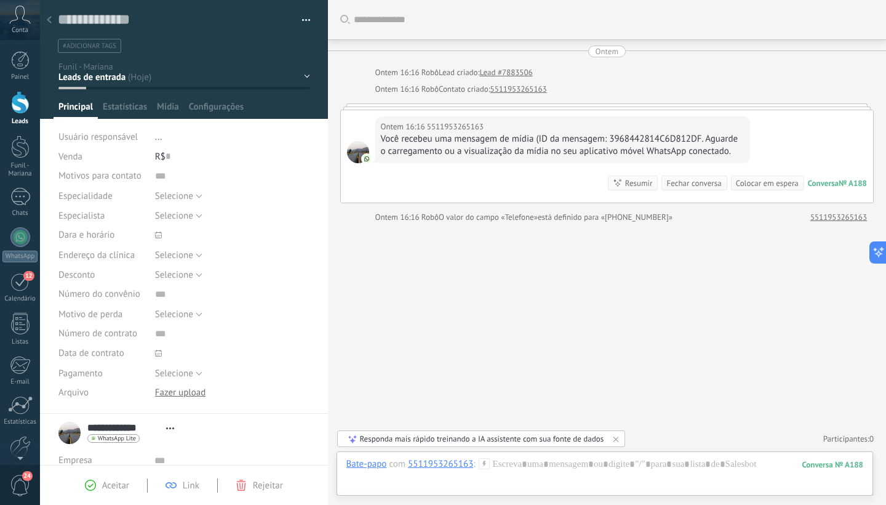
click at [626, 180] on div "Resumir" at bounding box center [639, 183] width 28 height 12
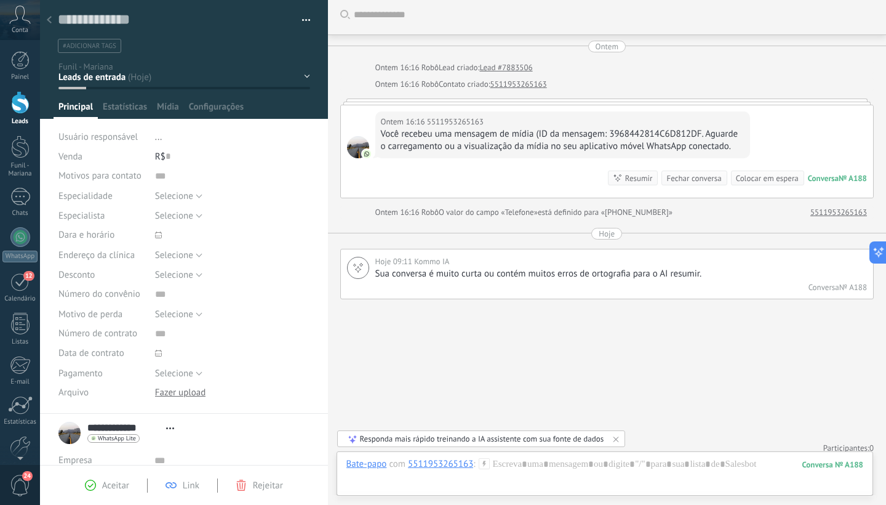
click at [370, 102] on div at bounding box center [607, 101] width 534 height 6
click at [364, 127] on div "Ontem 16:16 5511953265163 Você recebeu uma mensagem de mídia (ID da mensagem: 3…" at bounding box center [607, 151] width 533 height 92
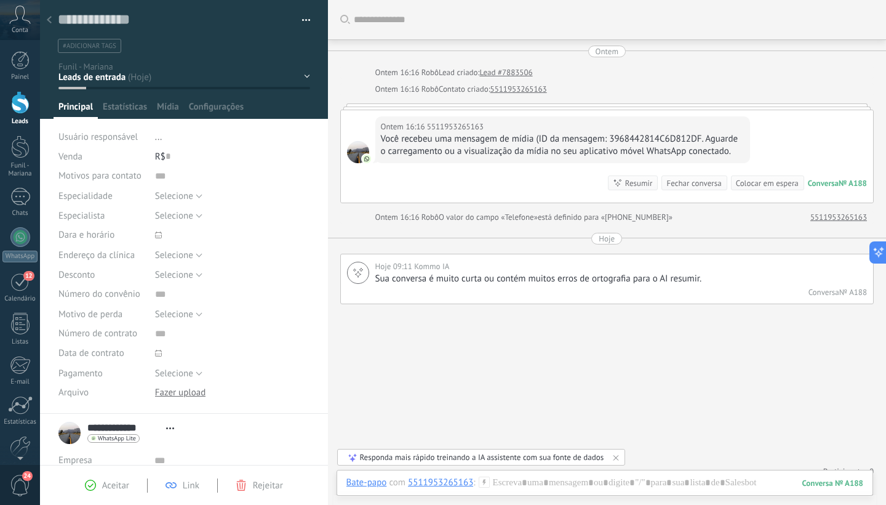
scroll to position [0, 0]
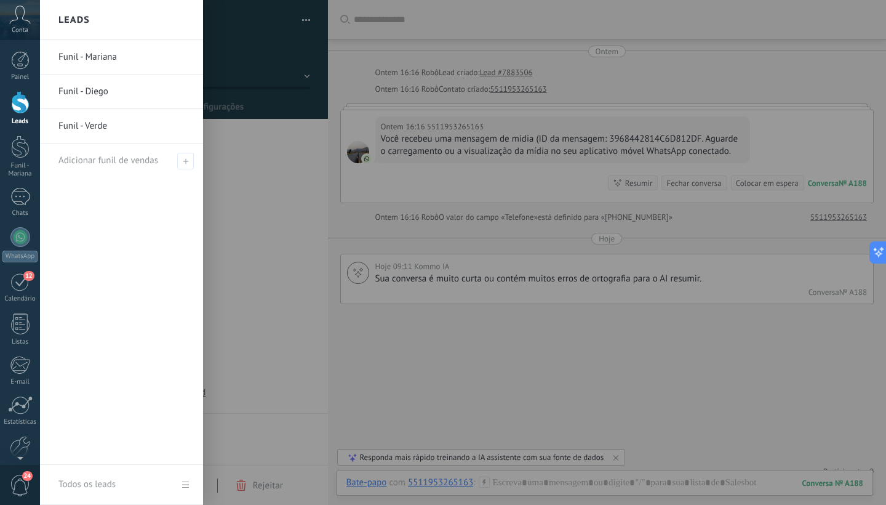
click at [21, 104] on div at bounding box center [20, 102] width 18 height 23
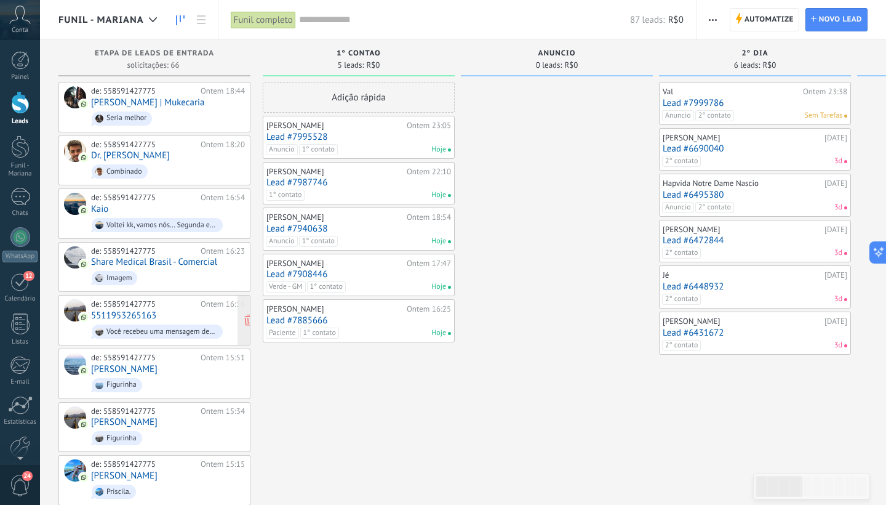
click at [170, 311] on div "de: 558591427775 Ontem 16:16 5511953265163 Você recebeu uma mensagem de mídia (…" at bounding box center [168, 320] width 154 height 42
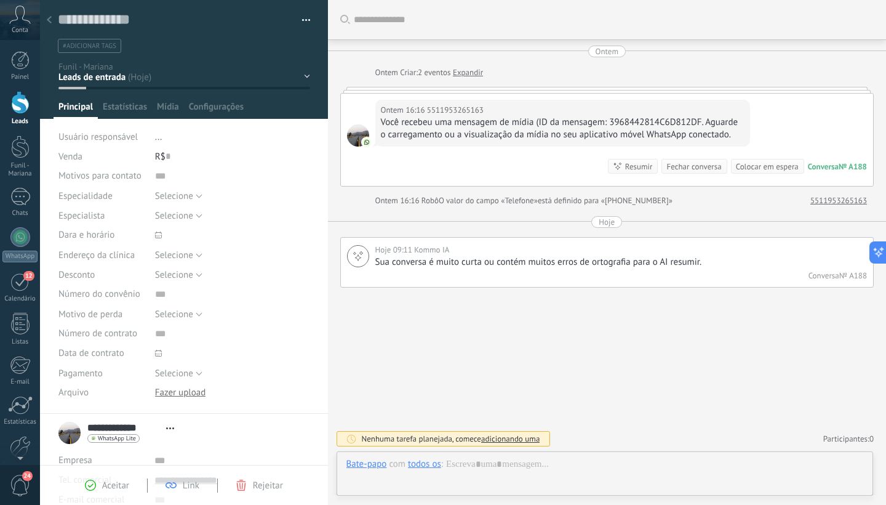
scroll to position [18, 0]
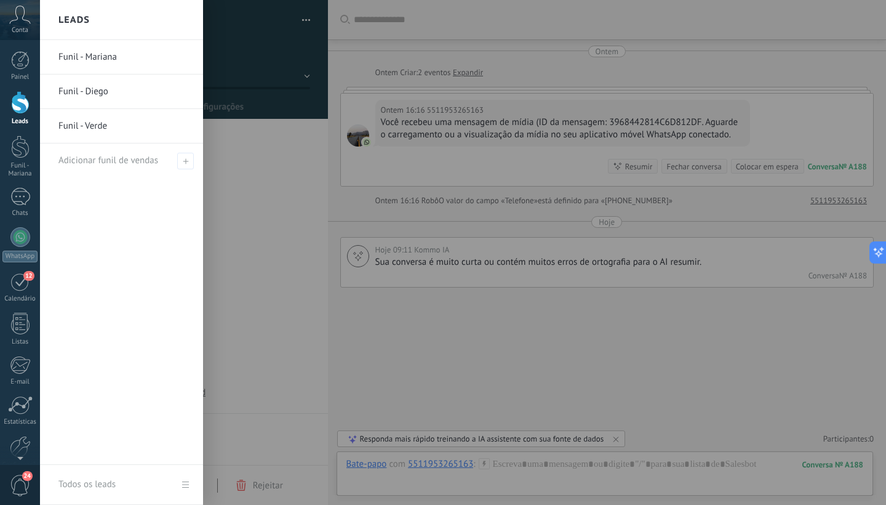
click at [26, 103] on div at bounding box center [20, 102] width 18 height 23
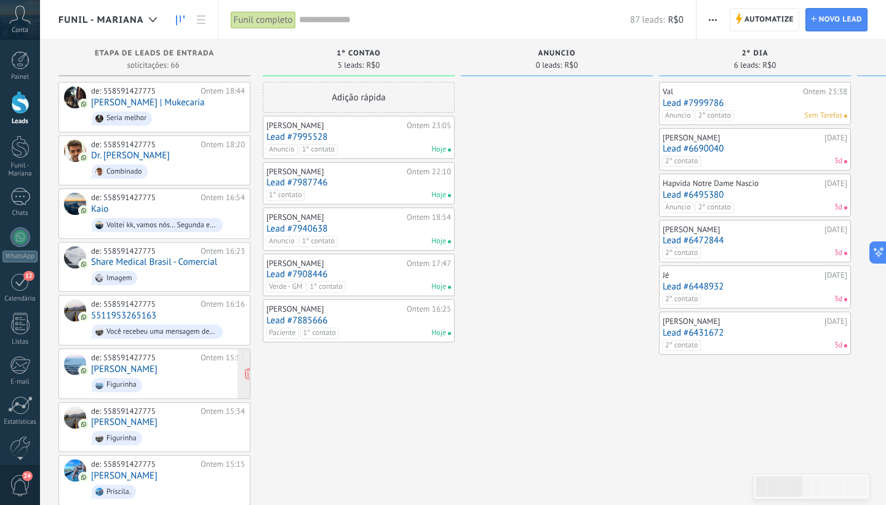
click at [162, 375] on span "Figurinha" at bounding box center [168, 384] width 154 height 19
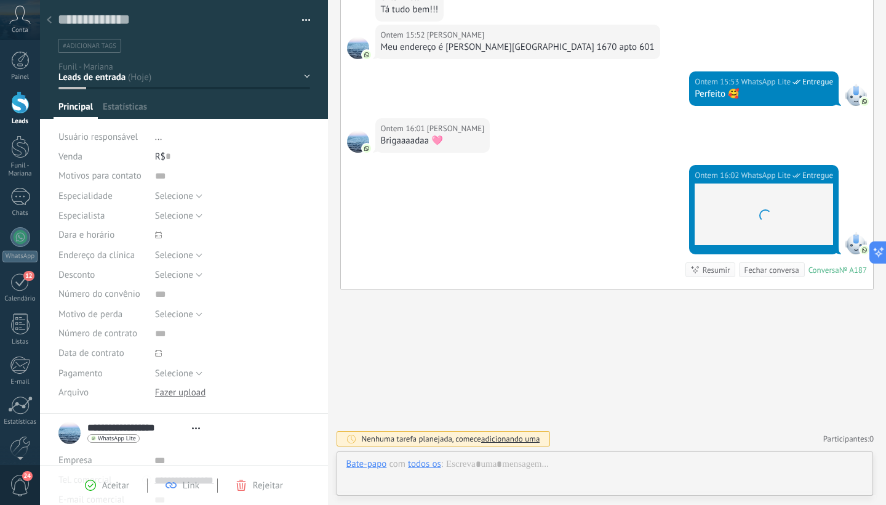
scroll to position [18, 0]
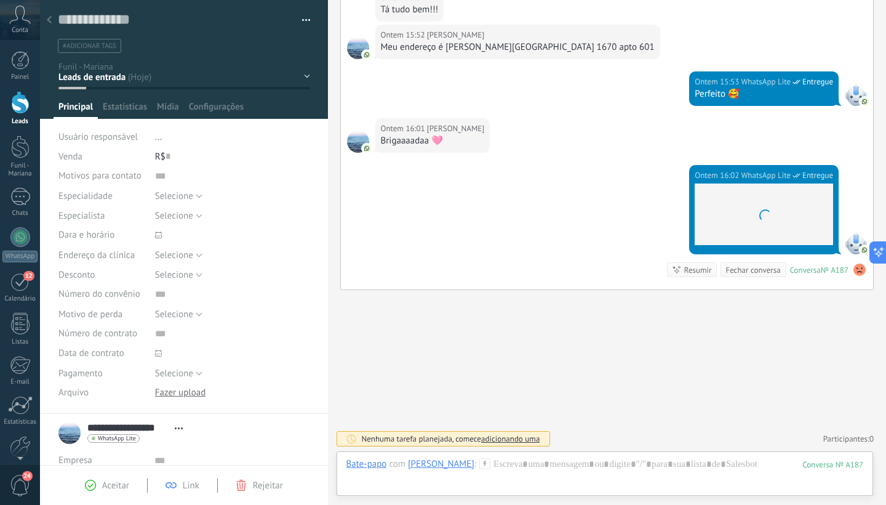
click at [96, 42] on span "#adicionar tags" at bounding box center [90, 46] width 54 height 9
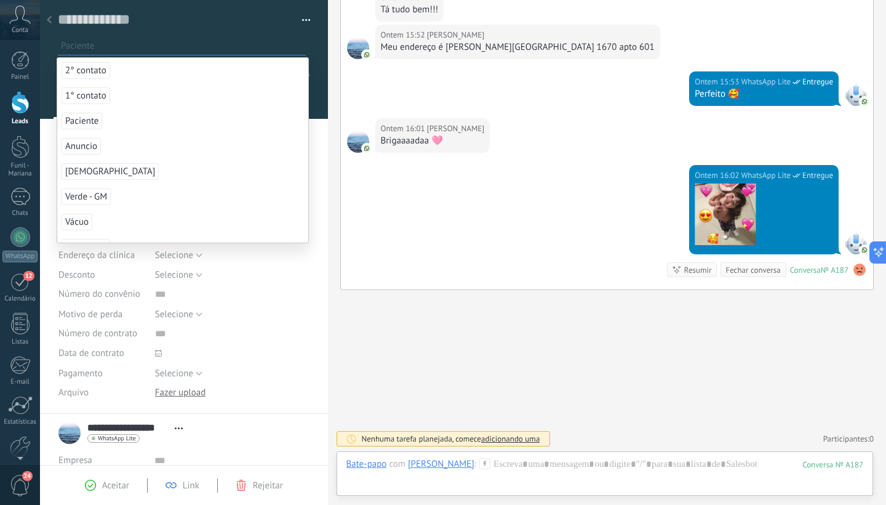
click at [79, 119] on span "Paciente" at bounding box center [82, 121] width 41 height 17
click at [111, 487] on span "Aceitar" at bounding box center [115, 485] width 27 height 12
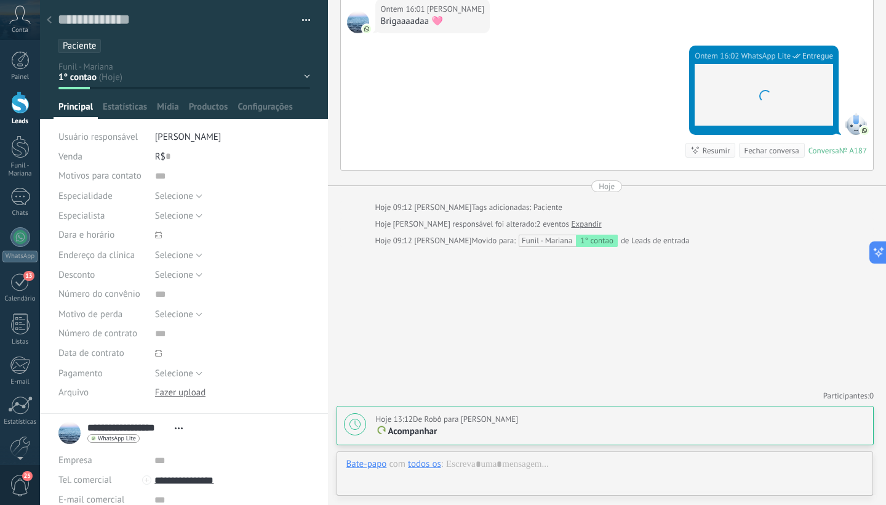
scroll to position [18, 0]
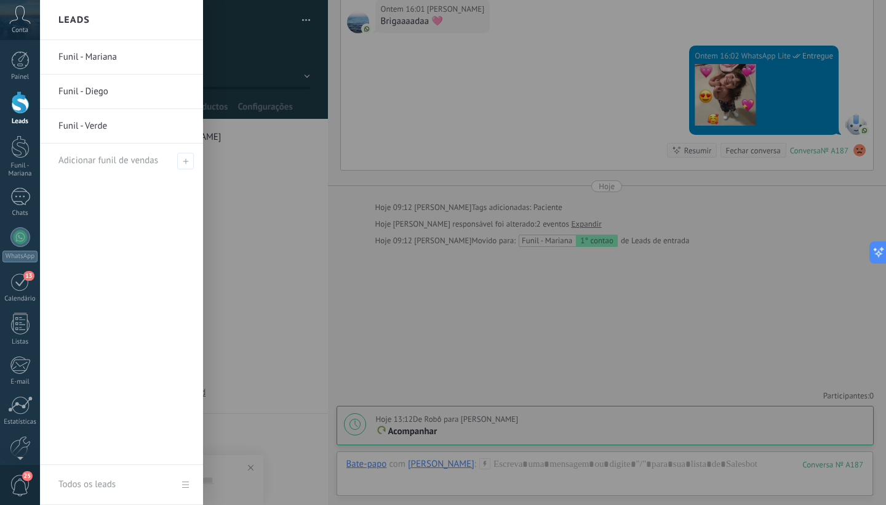
click at [21, 106] on div at bounding box center [20, 102] width 18 height 23
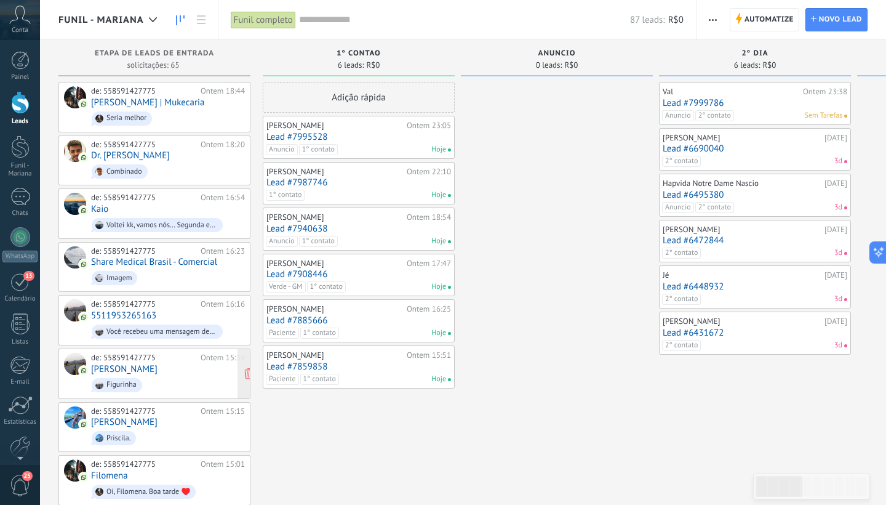
click at [180, 366] on div "de: 558591427775 Ontem 15:34 [PERSON_NAME] Figurinha" at bounding box center [168, 374] width 154 height 42
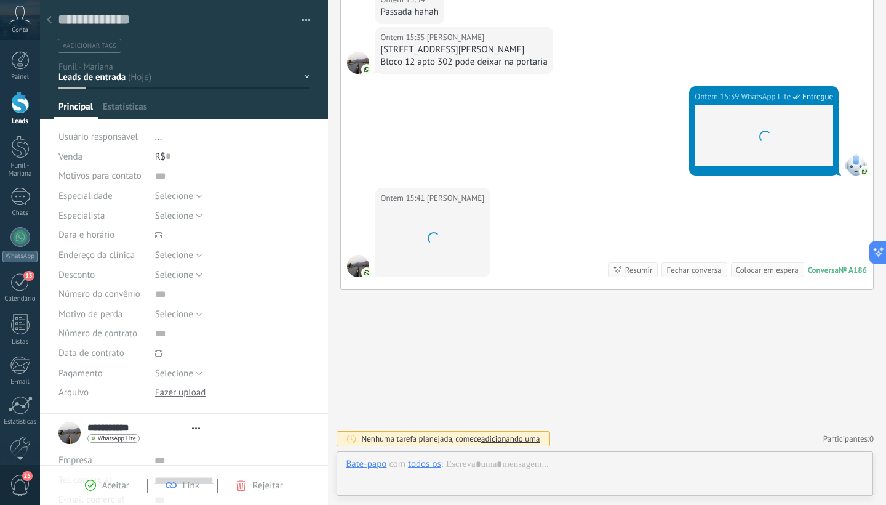
scroll to position [18, 0]
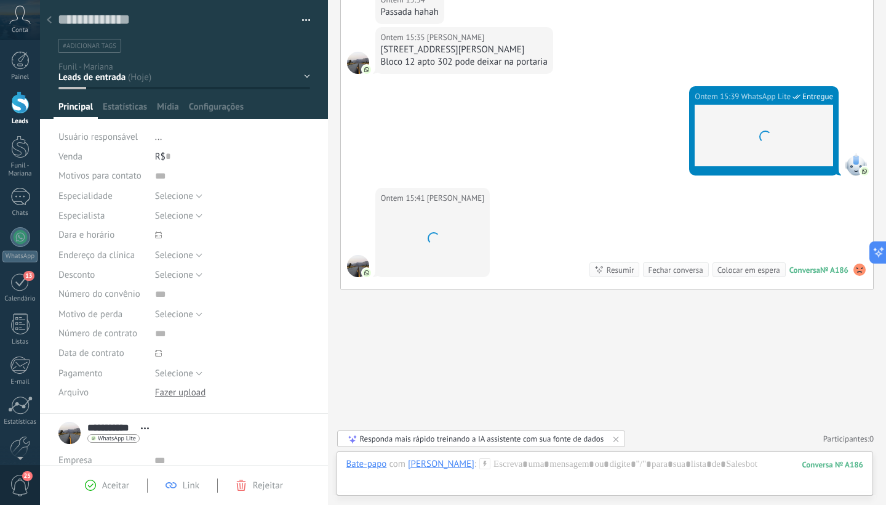
click at [95, 44] on span "#adicionar tags" at bounding box center [90, 46] width 54 height 9
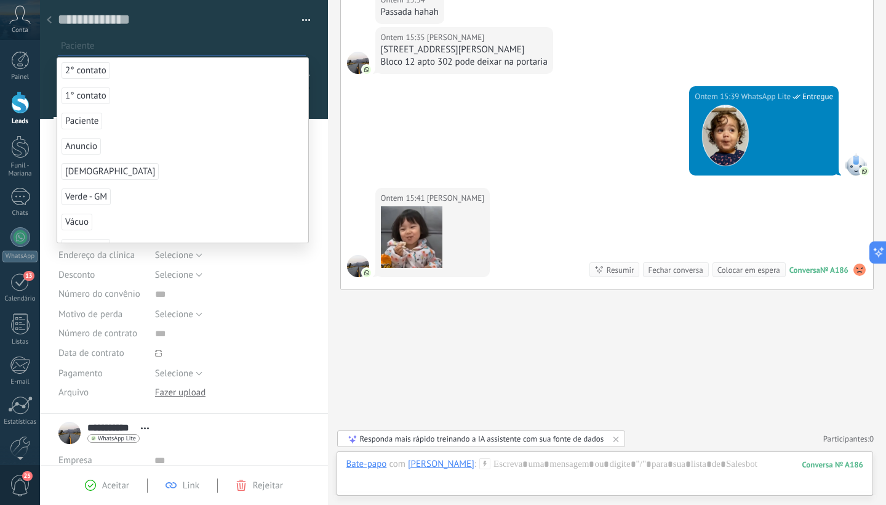
click at [77, 121] on span "Paciente" at bounding box center [82, 121] width 41 height 17
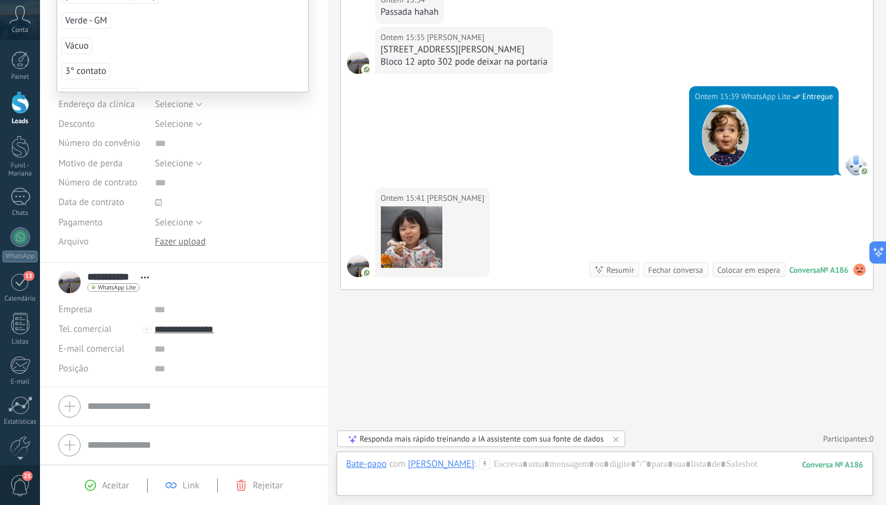
scroll to position [153, 0]
click at [103, 482] on span "Aceitar" at bounding box center [115, 485] width 27 height 12
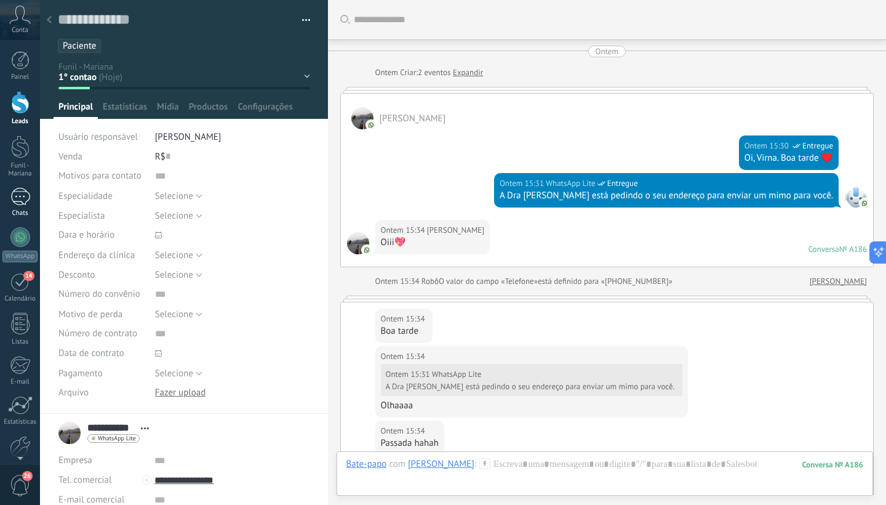
scroll to position [507, 0]
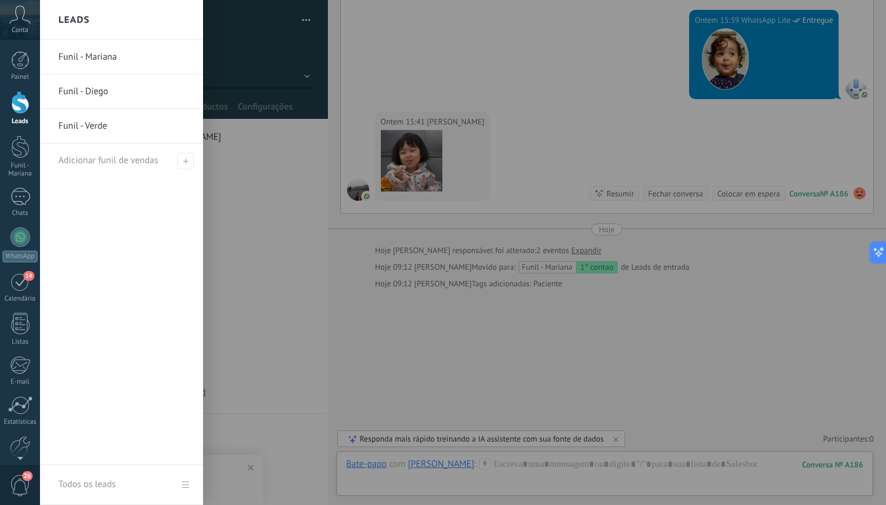
click at [20, 104] on div at bounding box center [20, 102] width 18 height 23
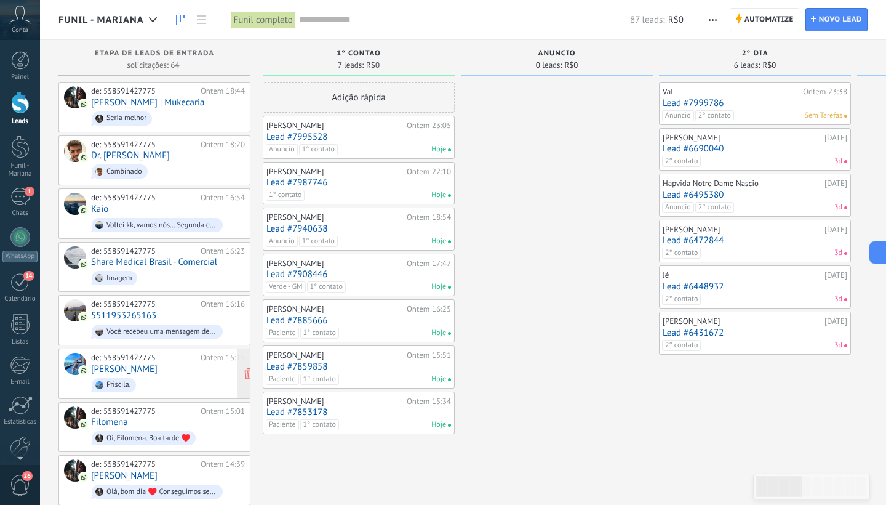
click at [154, 369] on div "de: 558591427775 Ontem 15:15 [PERSON_NAME]." at bounding box center [168, 374] width 154 height 42
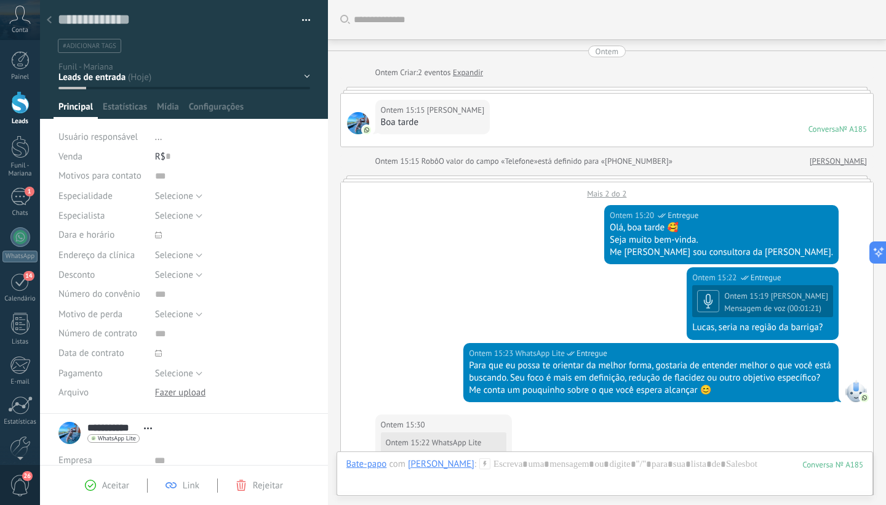
scroll to position [533, 0]
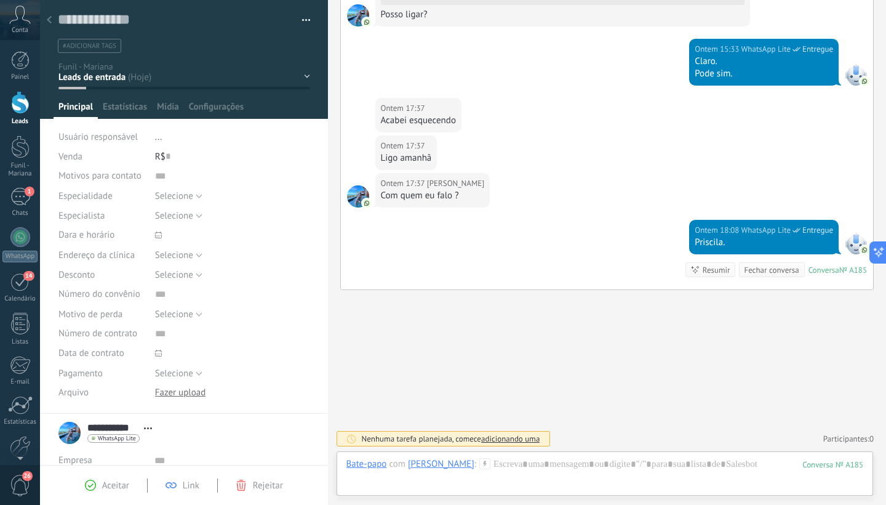
click at [84, 50] on span "#adicionar tags" at bounding box center [90, 46] width 54 height 9
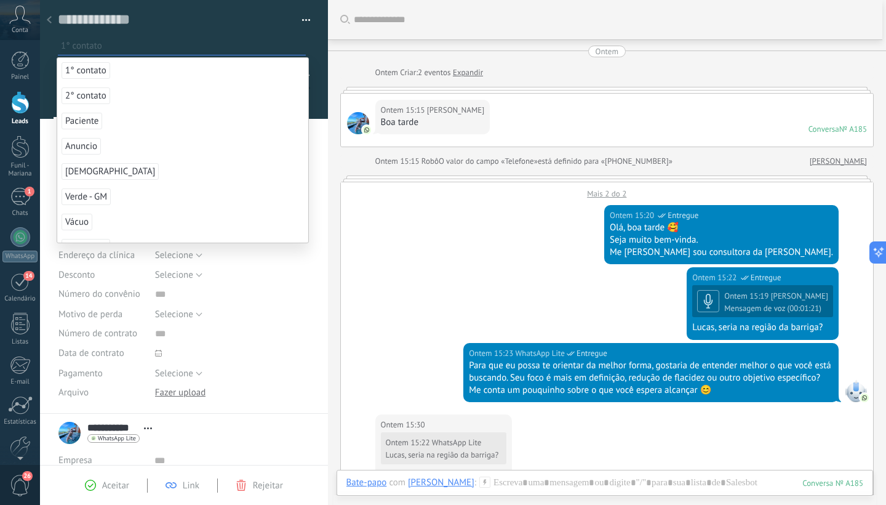
scroll to position [0, 0]
click at [472, 70] on link "Expandir" at bounding box center [468, 72] width 30 height 12
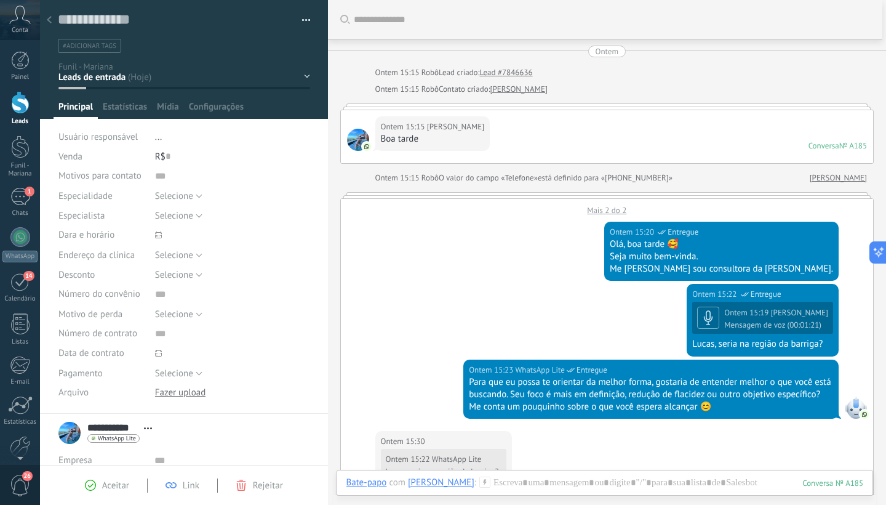
click at [503, 127] on div "Ontem 15:15 [PERSON_NAME] Boa tarde Conversa № A185 Conversa № A185" at bounding box center [607, 136] width 533 height 53
click at [95, 48] on span "#adicionar tags" at bounding box center [90, 46] width 54 height 9
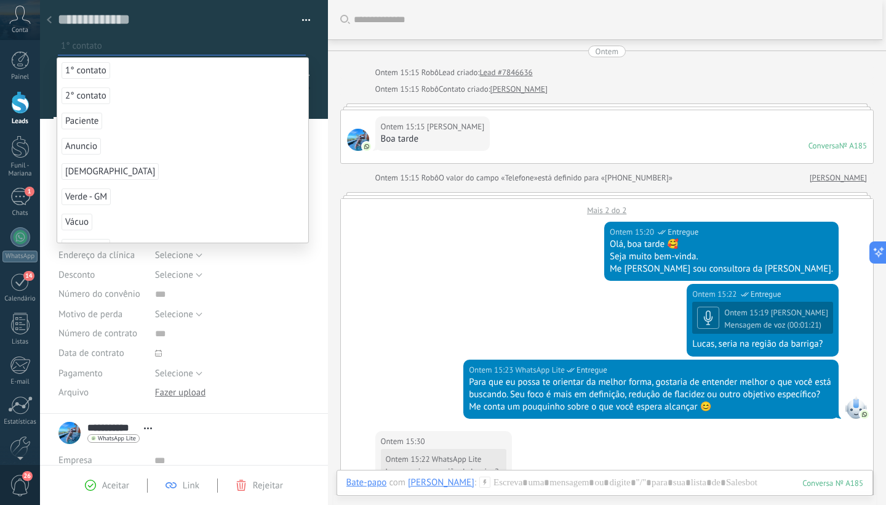
click at [81, 68] on span "1° contato" at bounding box center [86, 70] width 49 height 17
click at [105, 485] on span "Aceitar" at bounding box center [115, 485] width 27 height 12
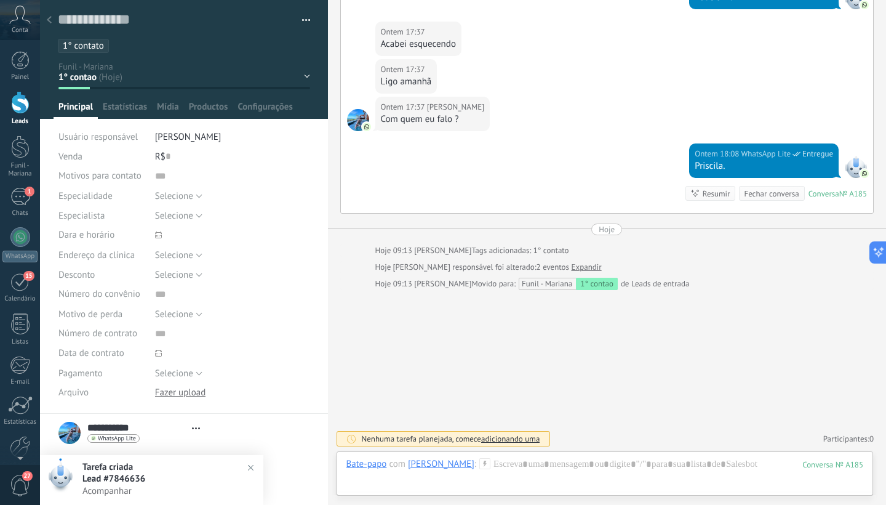
scroll to position [18, 0]
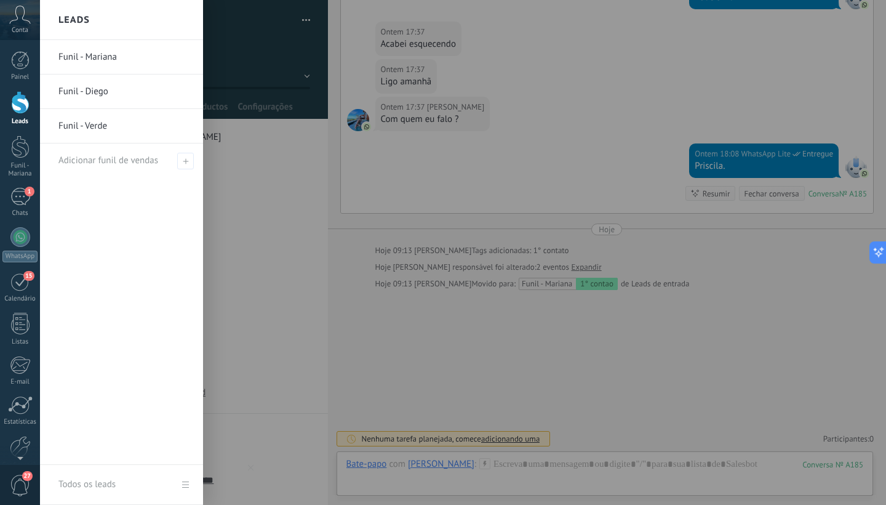
click at [20, 103] on div at bounding box center [20, 102] width 18 height 23
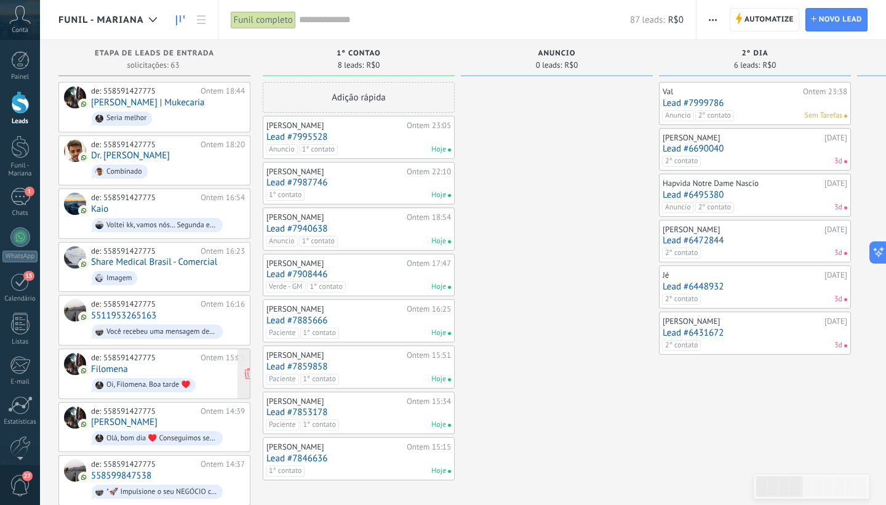
click at [164, 366] on div "de: 558591427775 Ontem 15:01 [PERSON_NAME], [PERSON_NAME]. Boa tarde ♥️" at bounding box center [168, 374] width 154 height 42
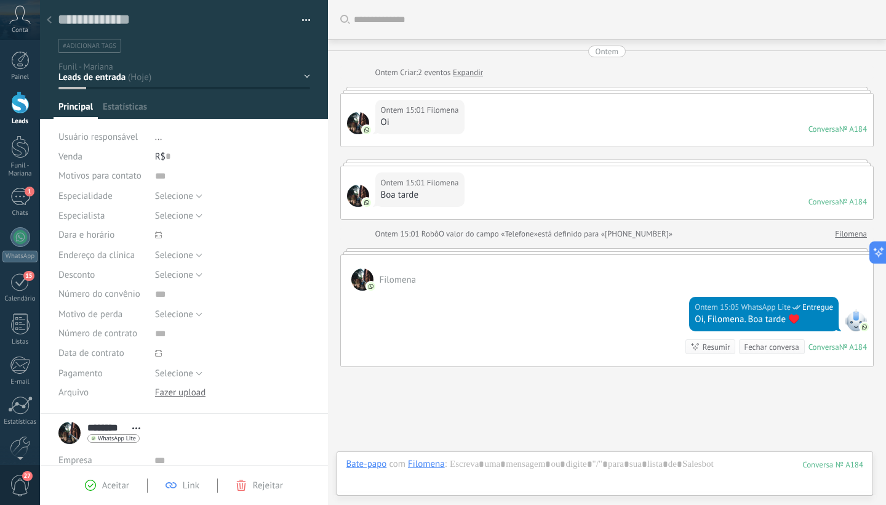
scroll to position [77, 0]
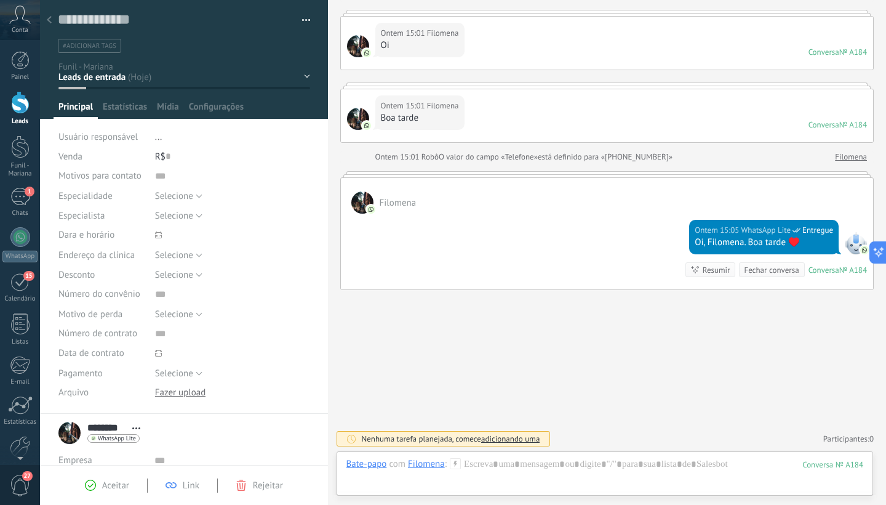
click at [103, 45] on span "#adicionar tags" at bounding box center [90, 46] width 54 height 9
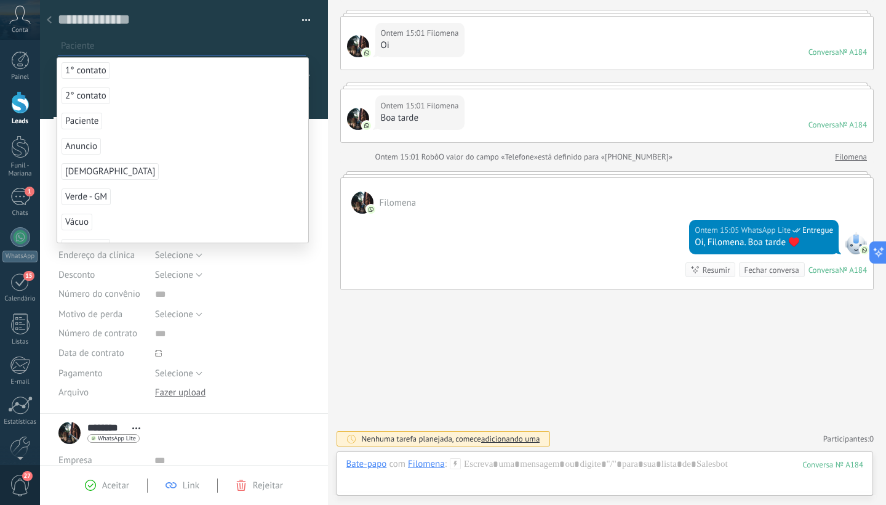
click at [86, 121] on span "Paciente" at bounding box center [82, 121] width 41 height 17
click at [105, 488] on span "Aceitar" at bounding box center [115, 485] width 27 height 12
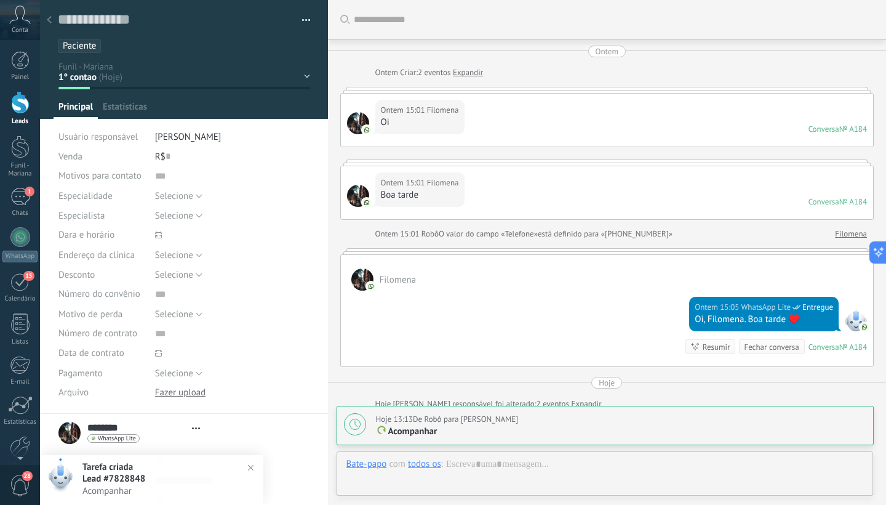
scroll to position [18, 0]
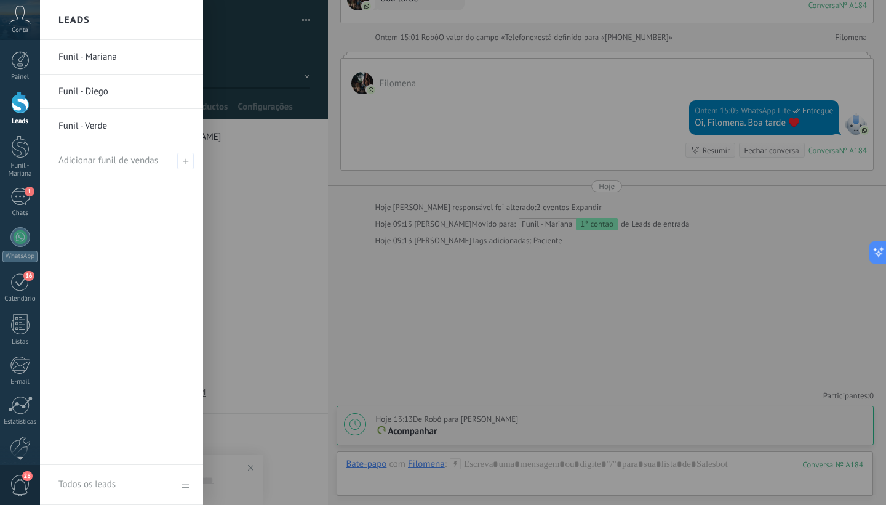
click at [14, 107] on div at bounding box center [20, 102] width 18 height 23
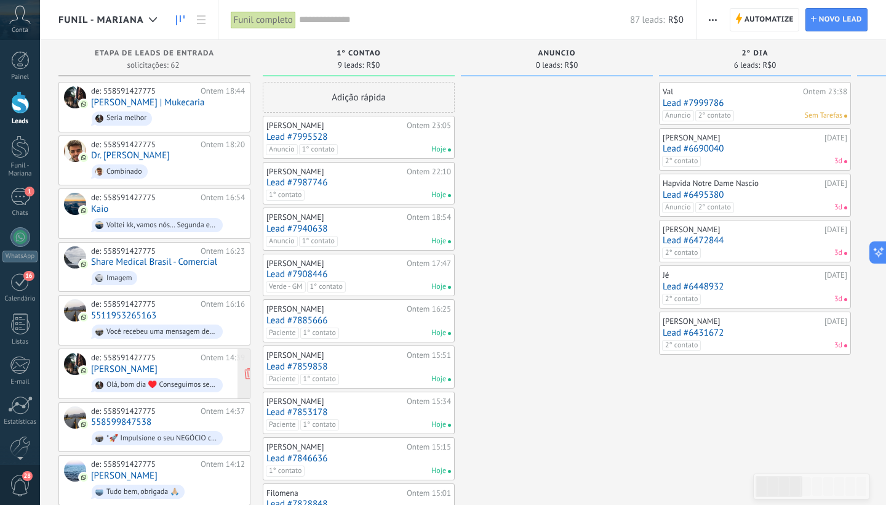
click at [149, 366] on div "de: 558591427775 Ontem 14:39 [PERSON_NAME], bom dia ♥️ Conseguimos seguir com o…" at bounding box center [168, 374] width 154 height 42
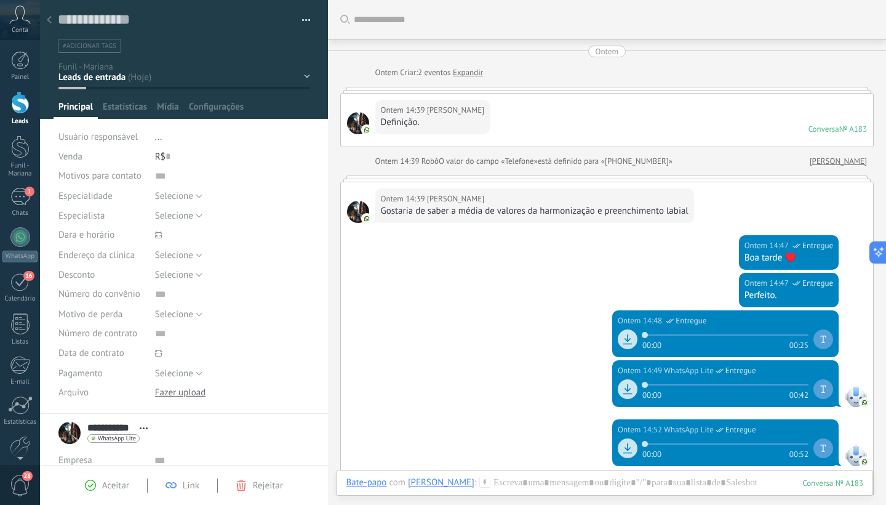
click at [475, 71] on link "Expandir" at bounding box center [468, 72] width 30 height 12
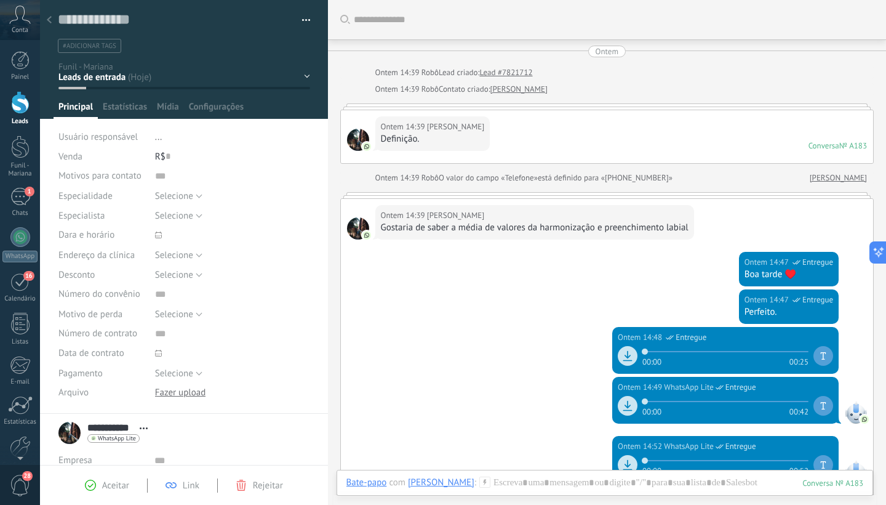
scroll to position [55, 0]
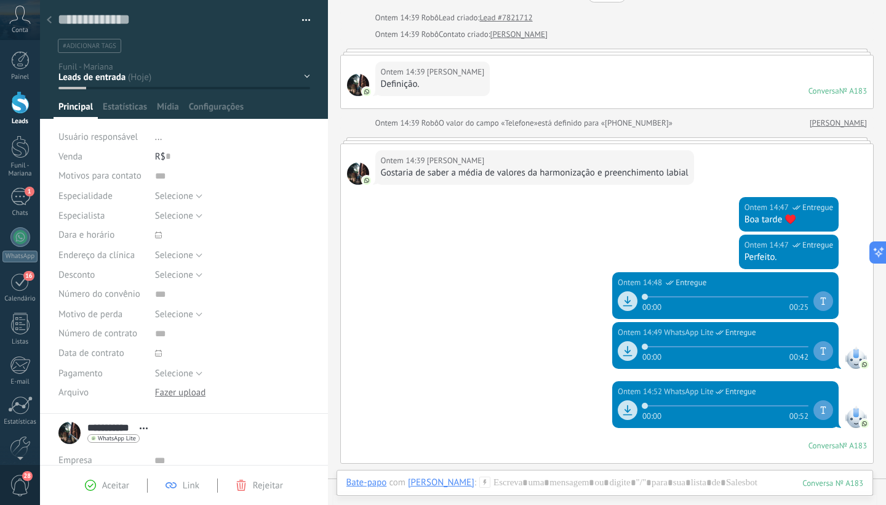
click at [400, 52] on div at bounding box center [607, 52] width 534 height 6
click at [841, 92] on div "№ A183" at bounding box center [853, 91] width 28 height 10
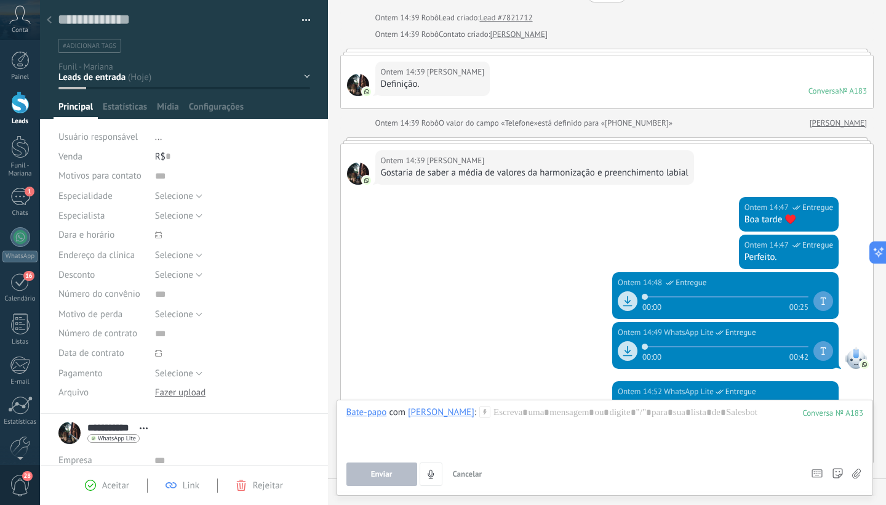
scroll to position [0, 0]
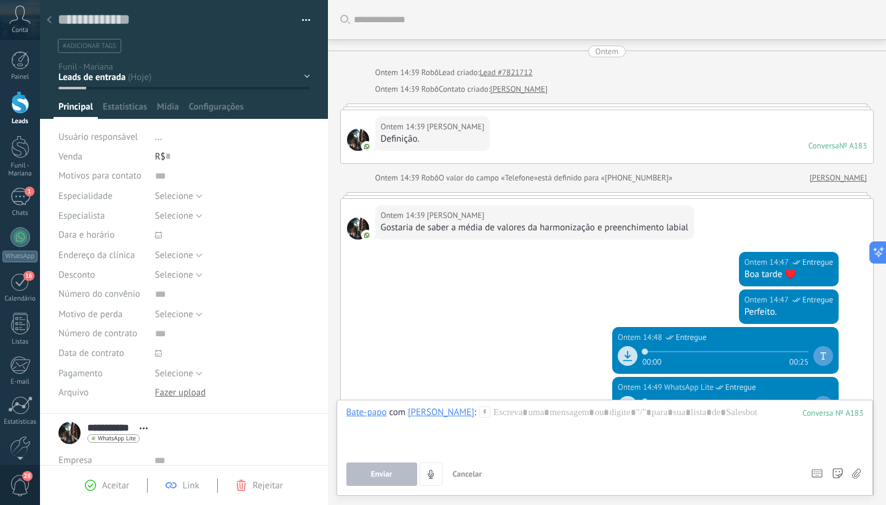
click at [361, 144] on div at bounding box center [358, 140] width 22 height 22
click at [368, 132] on div at bounding box center [358, 140] width 22 height 22
click at [447, 195] on div at bounding box center [607, 195] width 534 height 6
click at [780, 106] on div at bounding box center [607, 106] width 534 height 6
click at [399, 108] on div at bounding box center [607, 106] width 534 height 6
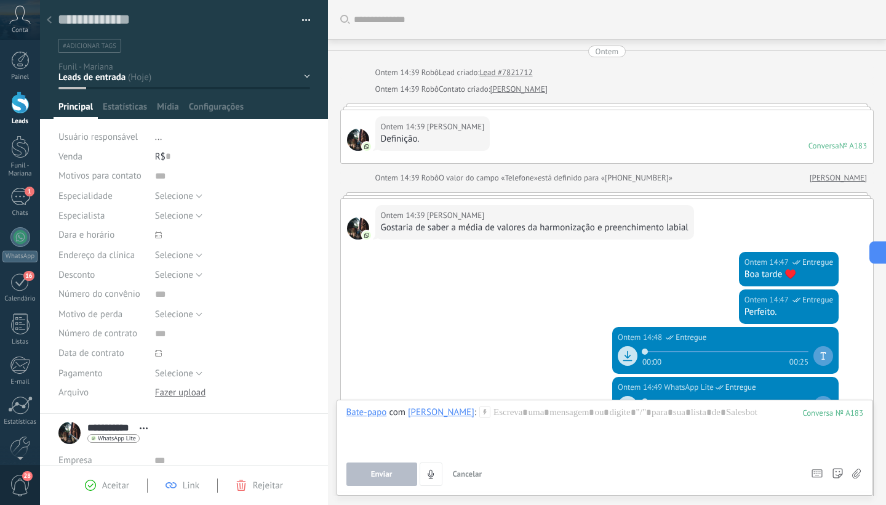
click at [503, 74] on link "Lead #7821712" at bounding box center [505, 72] width 53 height 12
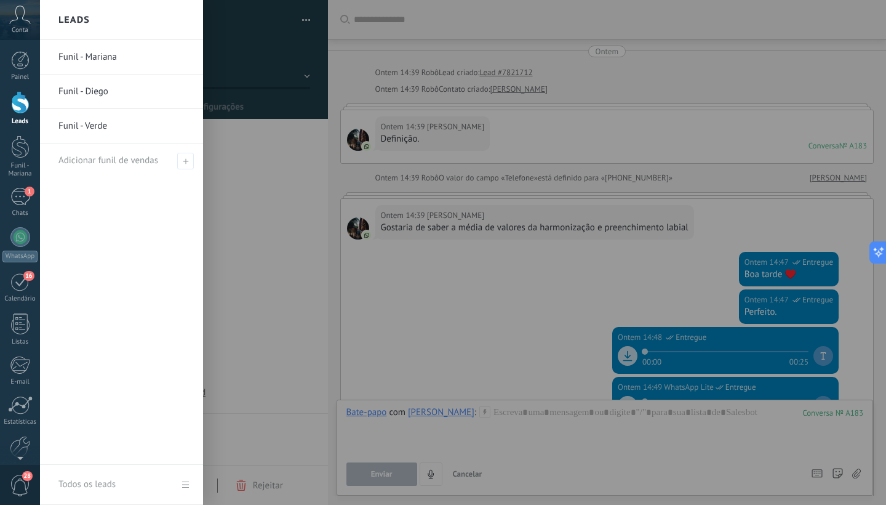
click at [18, 103] on div at bounding box center [20, 102] width 18 height 23
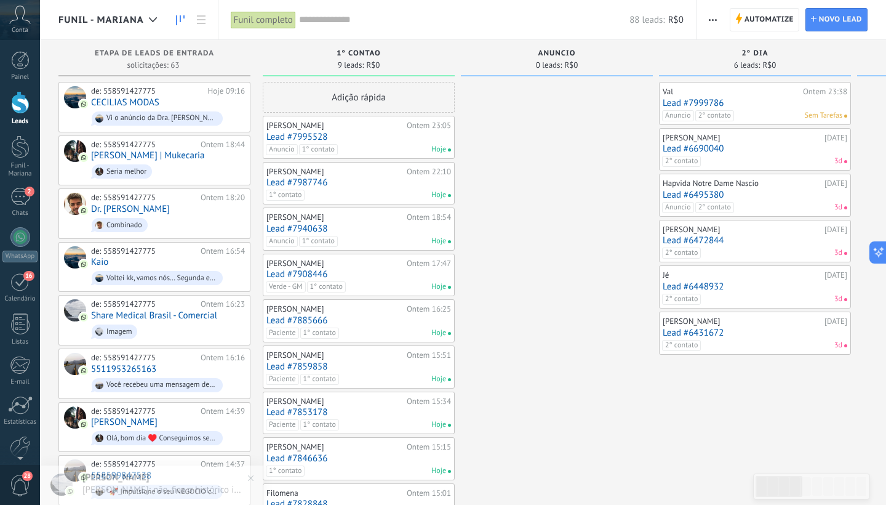
click at [307, 230] on link "Lead #7940638" at bounding box center [358, 228] width 185 height 10
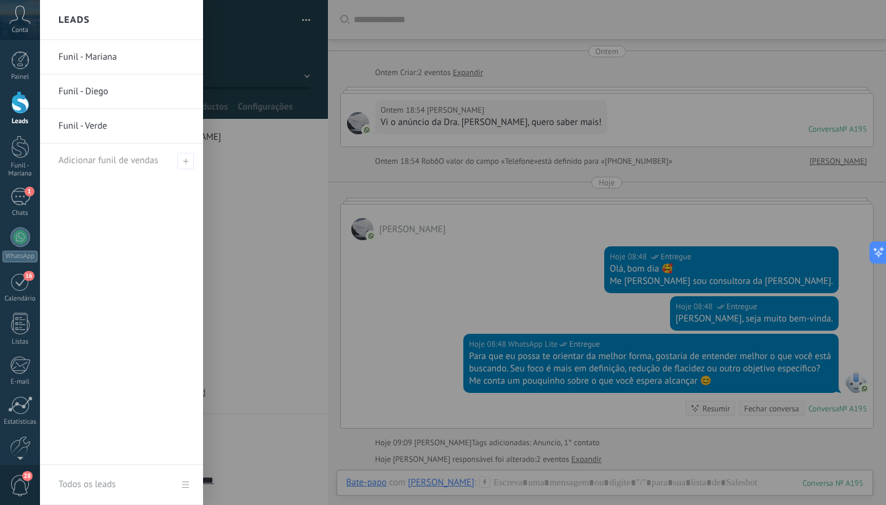
click at [17, 105] on div at bounding box center [20, 102] width 18 height 23
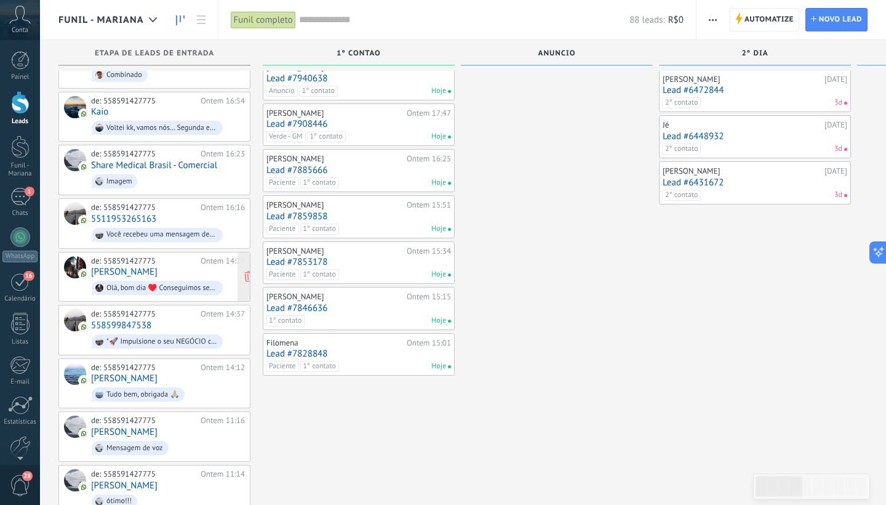
scroll to position [151, 0]
click at [177, 437] on span "Mensagem de voz" at bounding box center [168, 446] width 154 height 19
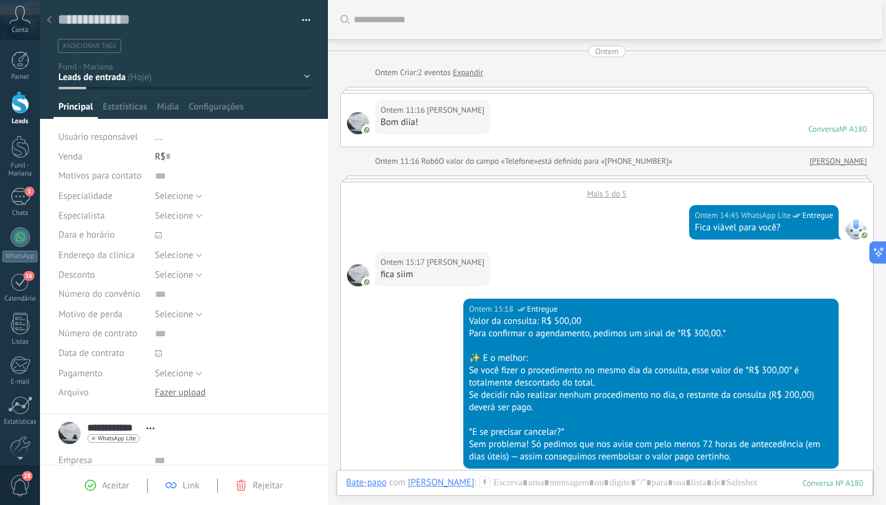
click at [475, 74] on link "Expandir" at bounding box center [468, 72] width 30 height 12
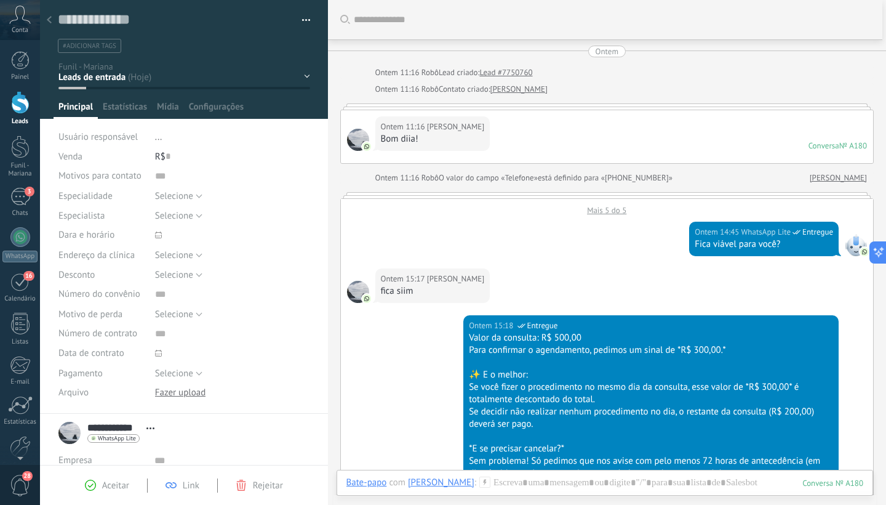
click at [93, 49] on span "#adicionar tags" at bounding box center [90, 46] width 54 height 9
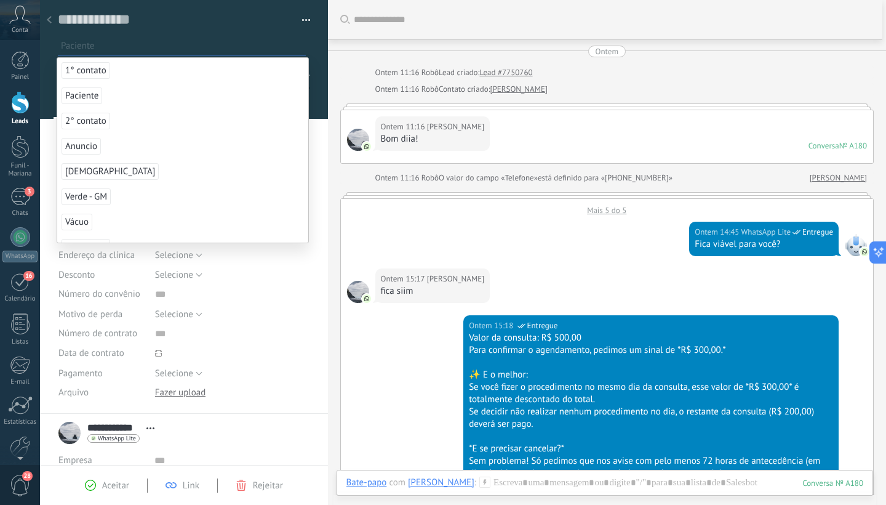
click at [80, 95] on span "Paciente" at bounding box center [82, 95] width 41 height 17
click at [102, 487] on span "Aceitar" at bounding box center [115, 485] width 27 height 12
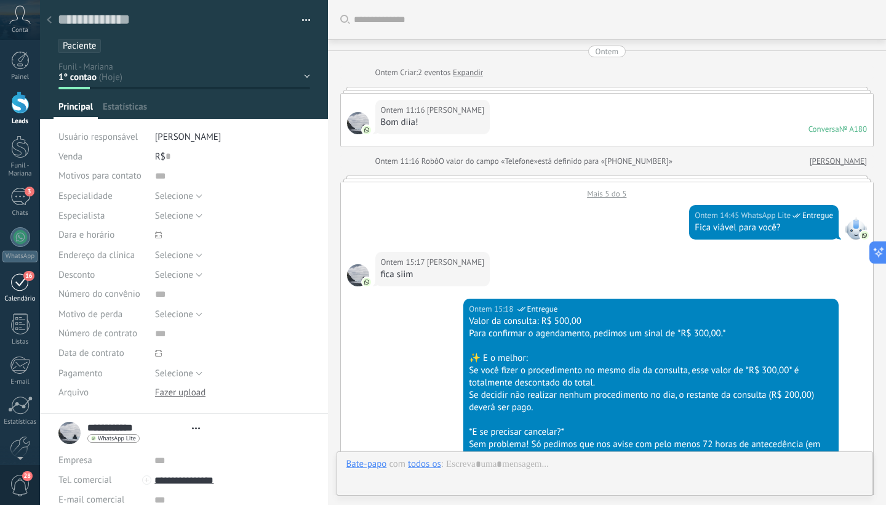
type textarea "**********"
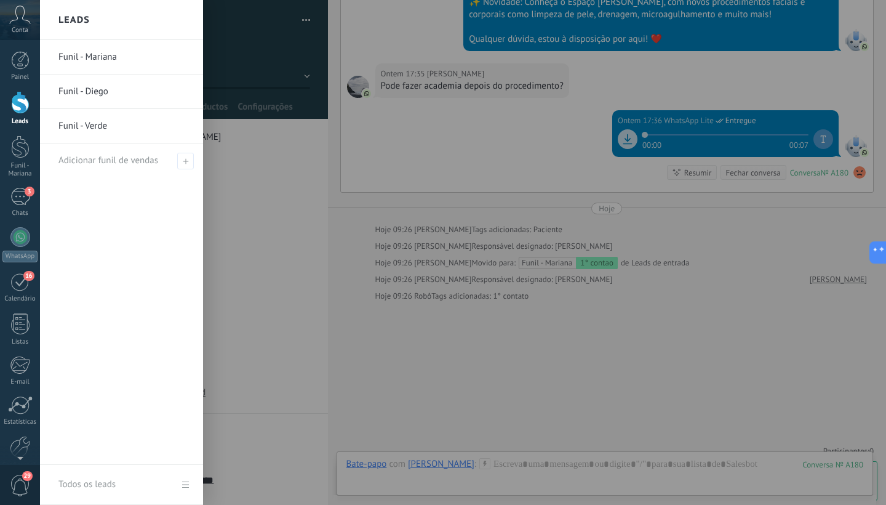
scroll to position [1109, 0]
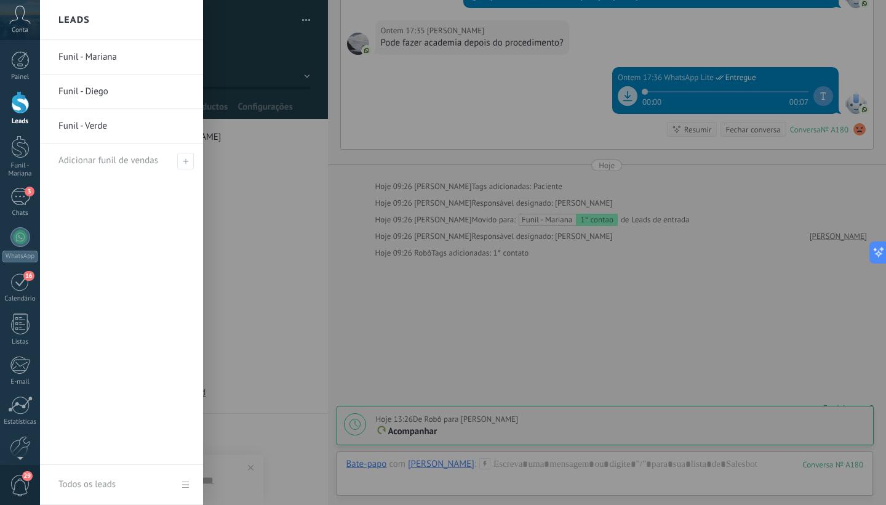
click at [18, 110] on div at bounding box center [20, 102] width 18 height 23
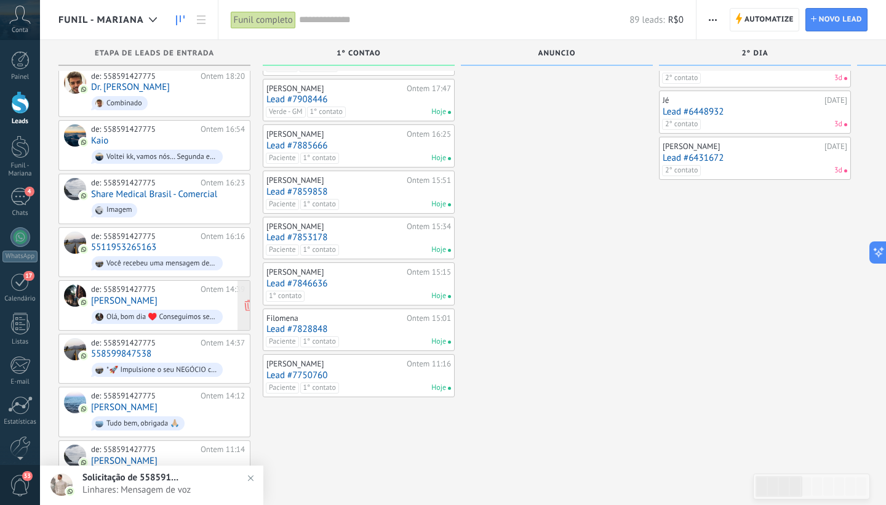
scroll to position [185, 0]
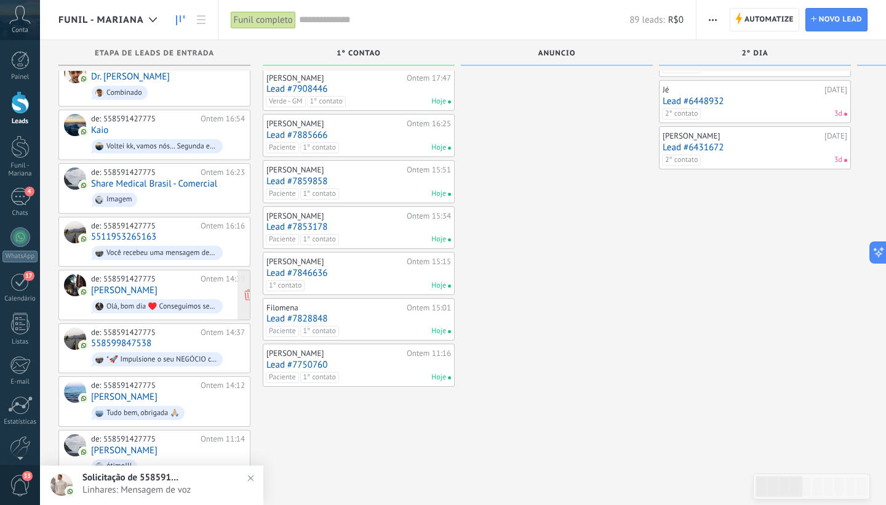
click at [186, 302] on div "Olá, bom dia ♥️ Conseguimos seguir com o seu agendamento com a Dra. [PERSON_NAM…" at bounding box center [161, 306] width 111 height 9
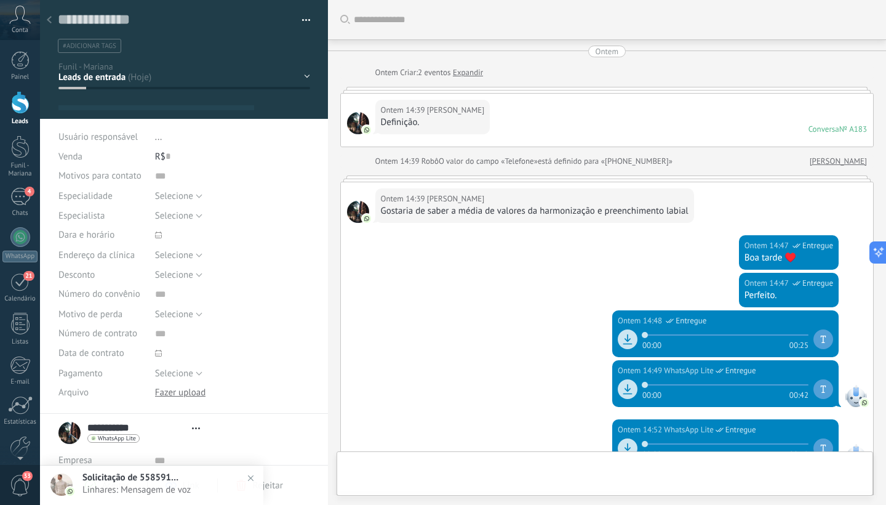
type textarea "**********"
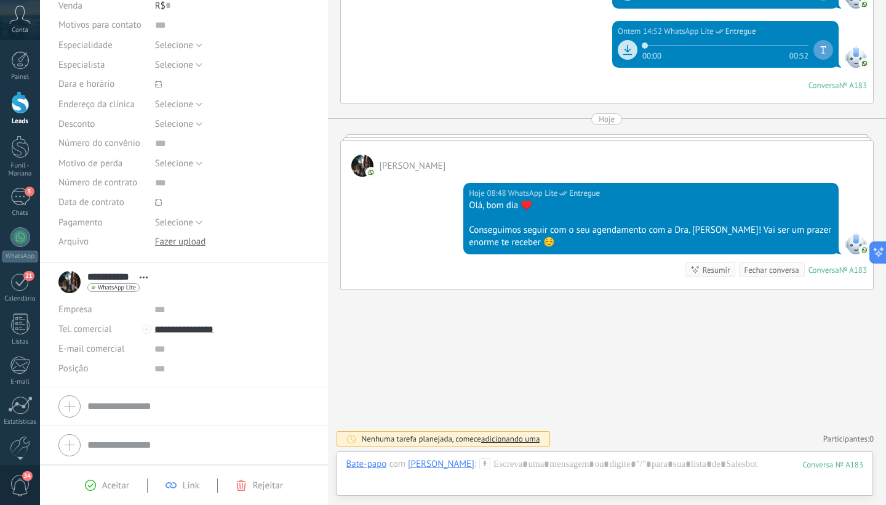
scroll to position [153, 0]
